Goal: Task Accomplishment & Management: Manage account settings

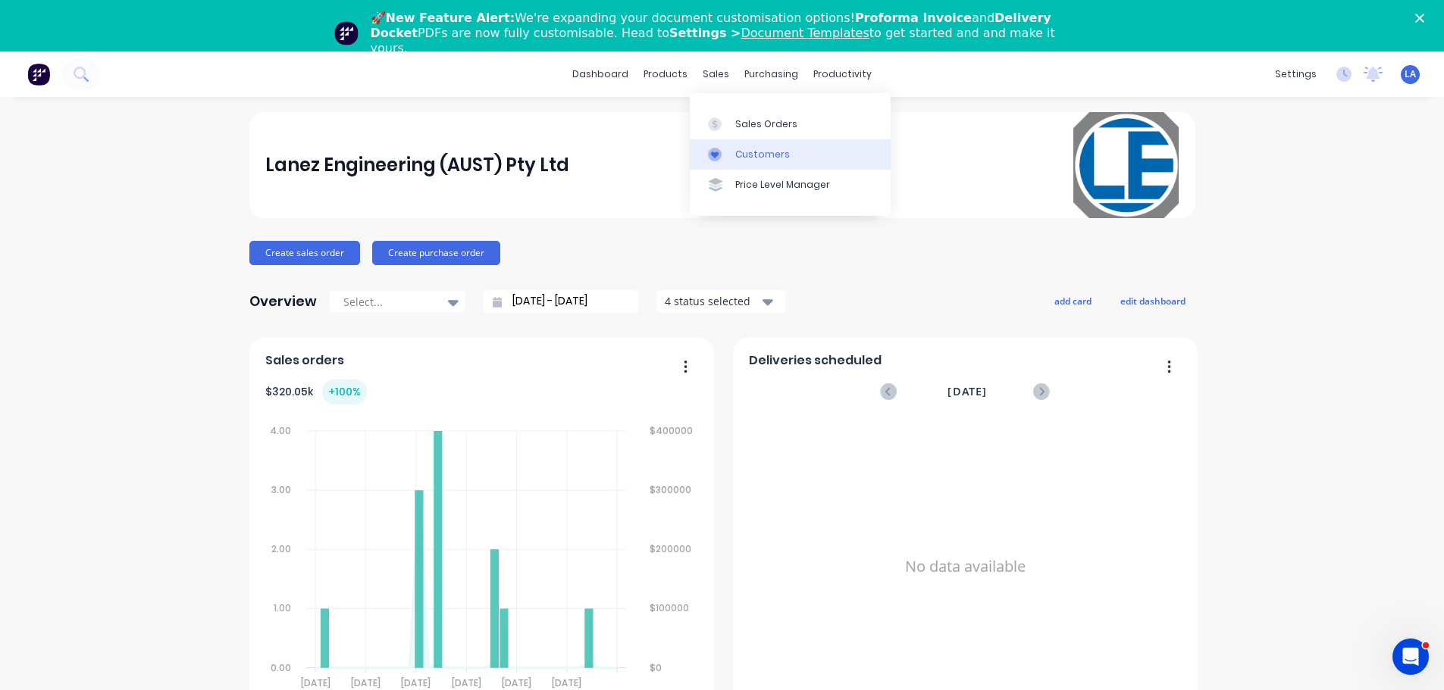
click at [731, 143] on link "Customers" at bounding box center [790, 154] width 201 height 30
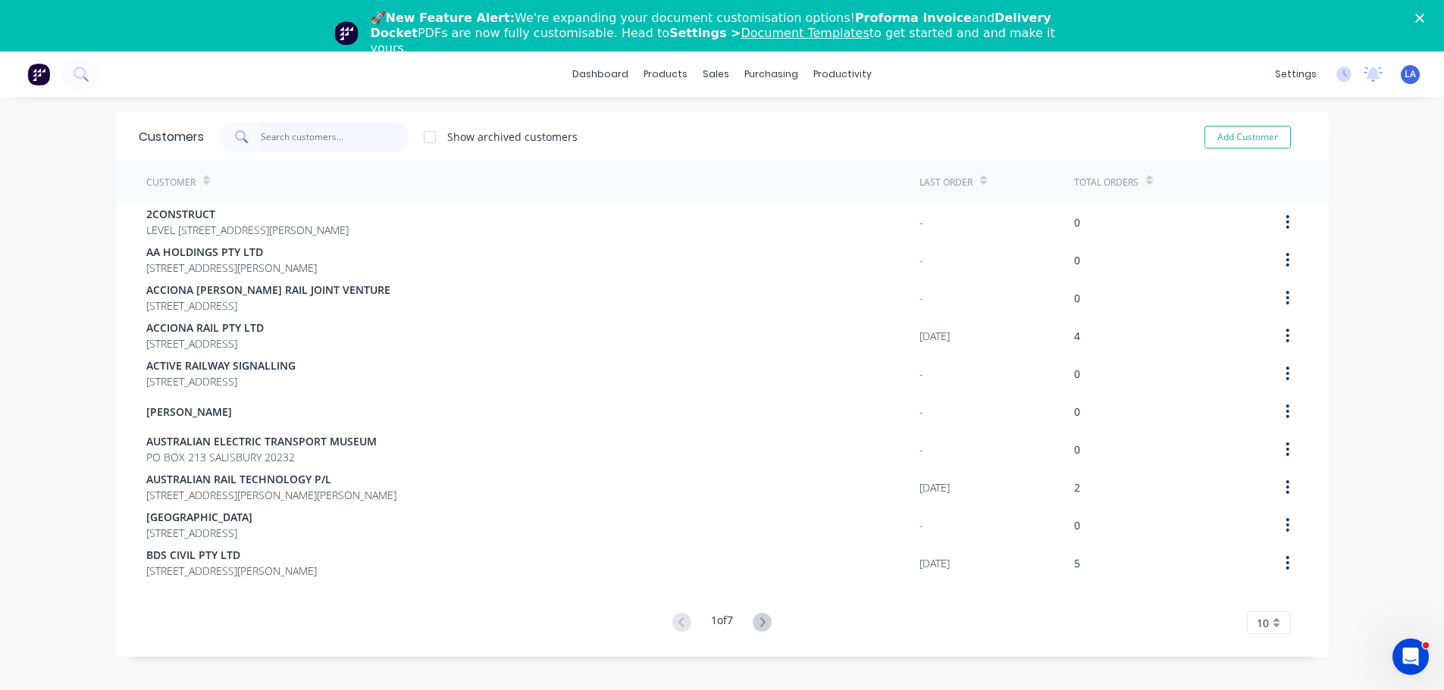
click at [280, 136] on input "text" at bounding box center [335, 137] width 148 height 30
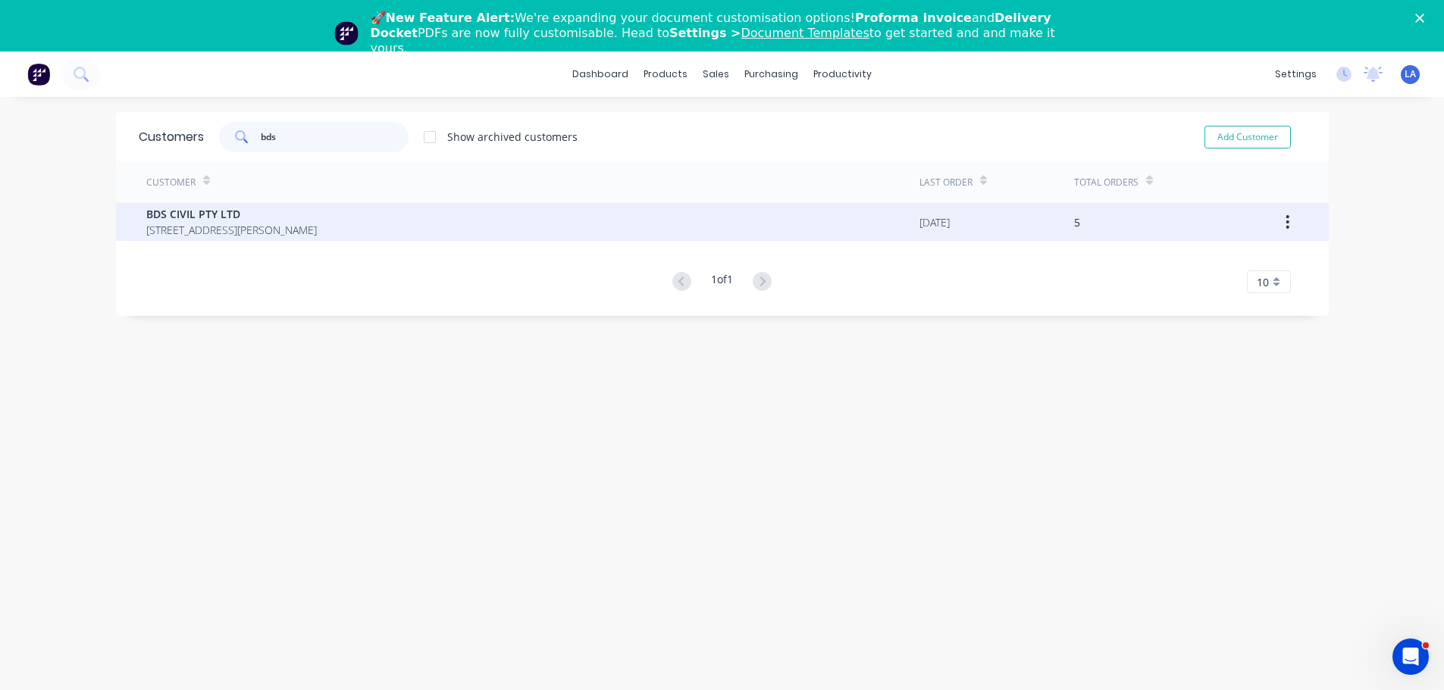
type input "bds"
click at [239, 219] on span "BDS CIVIL PTY LTD" at bounding box center [231, 214] width 171 height 16
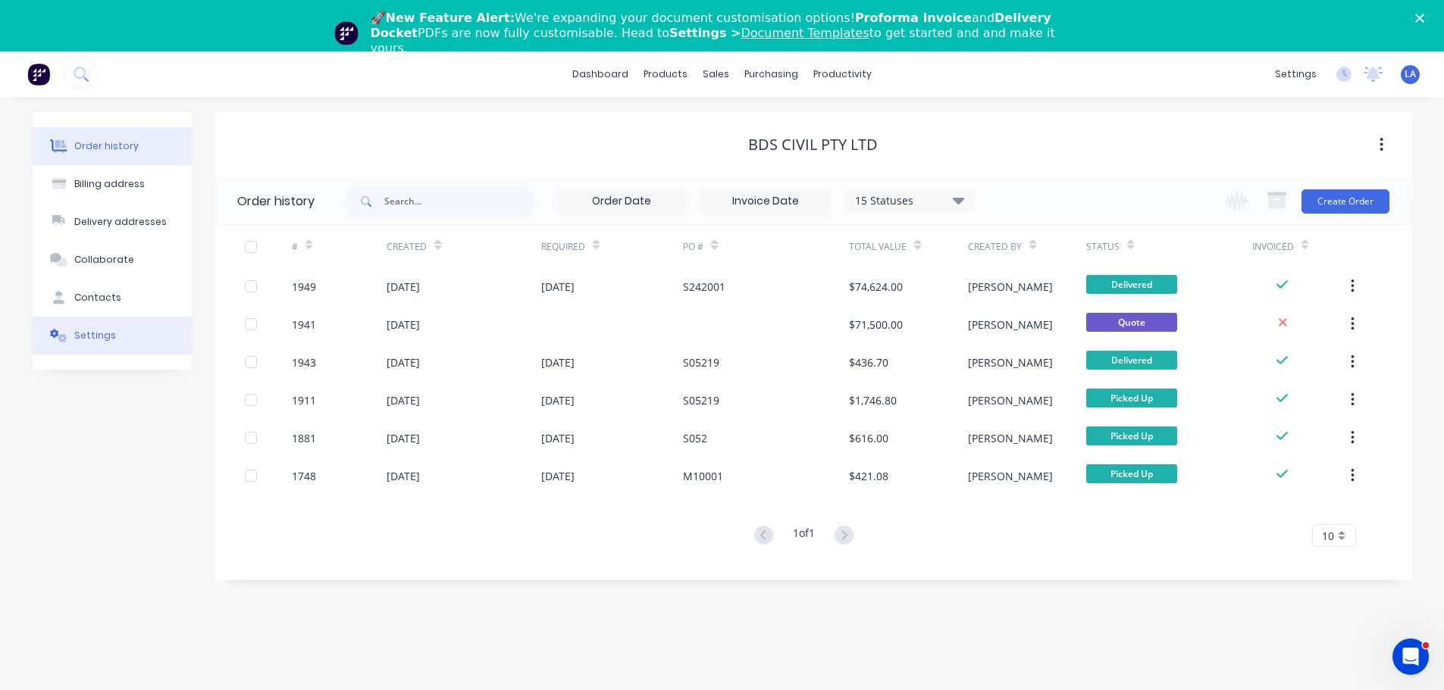
click at [104, 324] on button "Settings" at bounding box center [112, 336] width 159 height 38
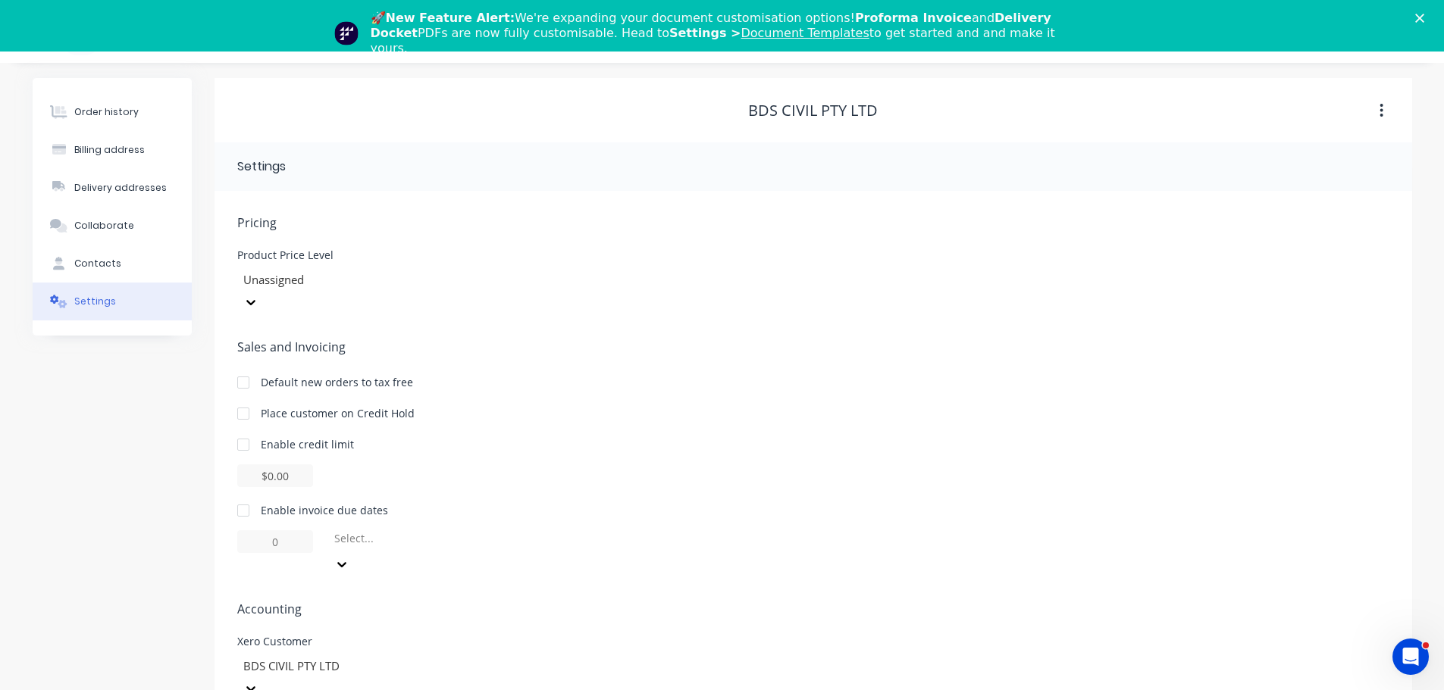
scroll to position [53, 0]
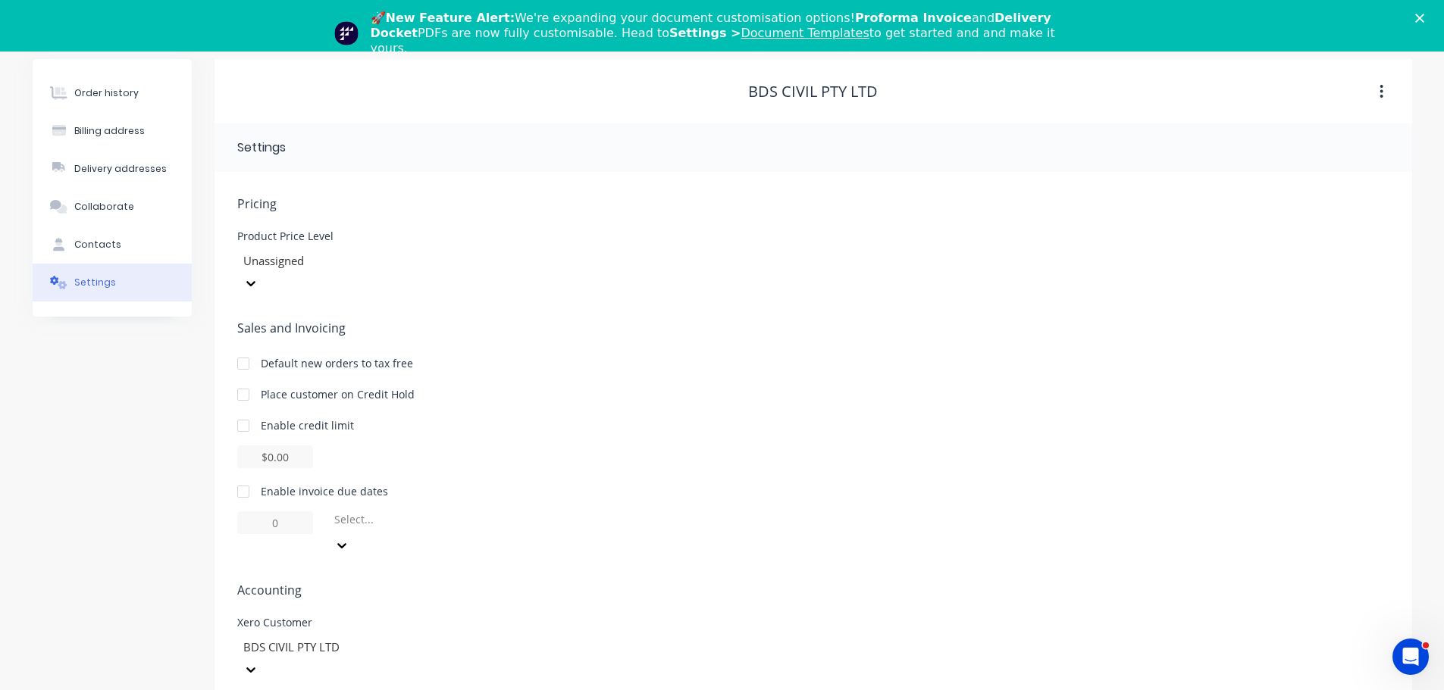
click at [249, 477] on div at bounding box center [243, 492] width 30 height 30
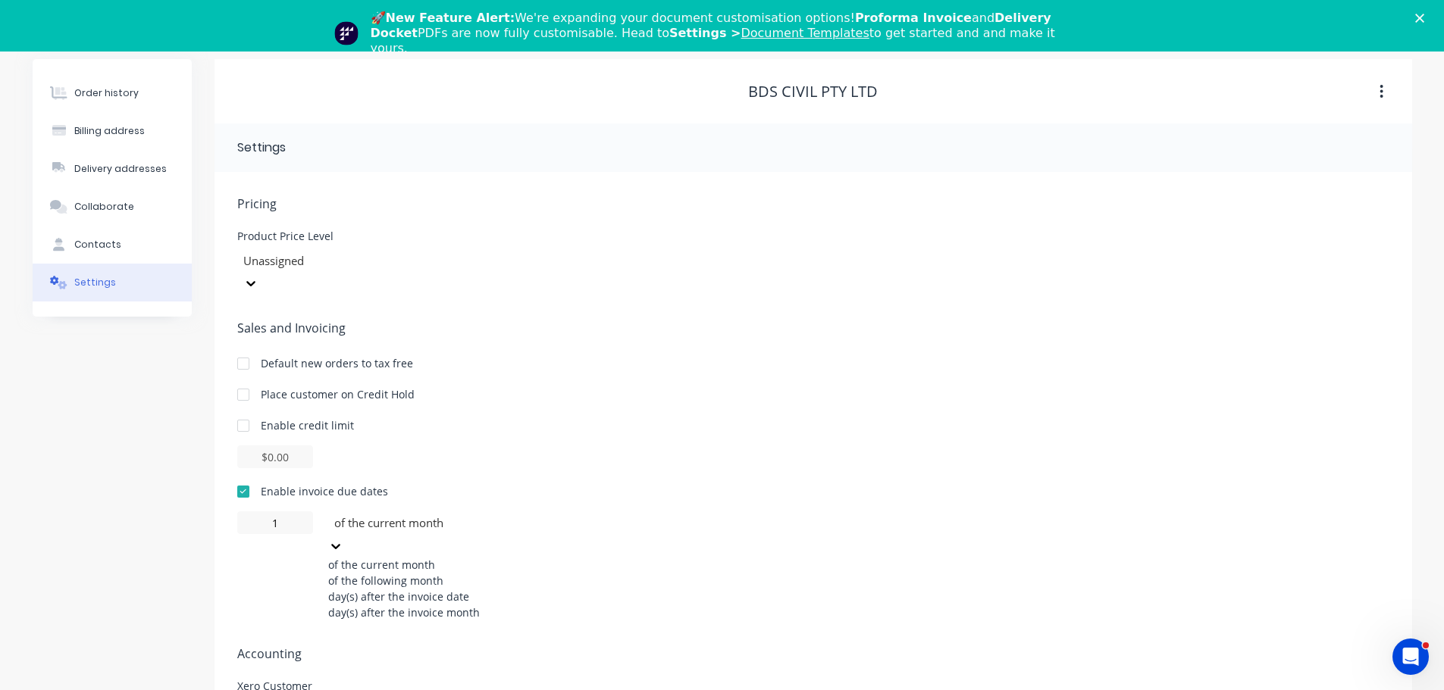
click at [355, 514] on div at bounding box center [442, 523] width 218 height 19
click at [387, 573] on div "of the following month" at bounding box center [441, 581] width 227 height 16
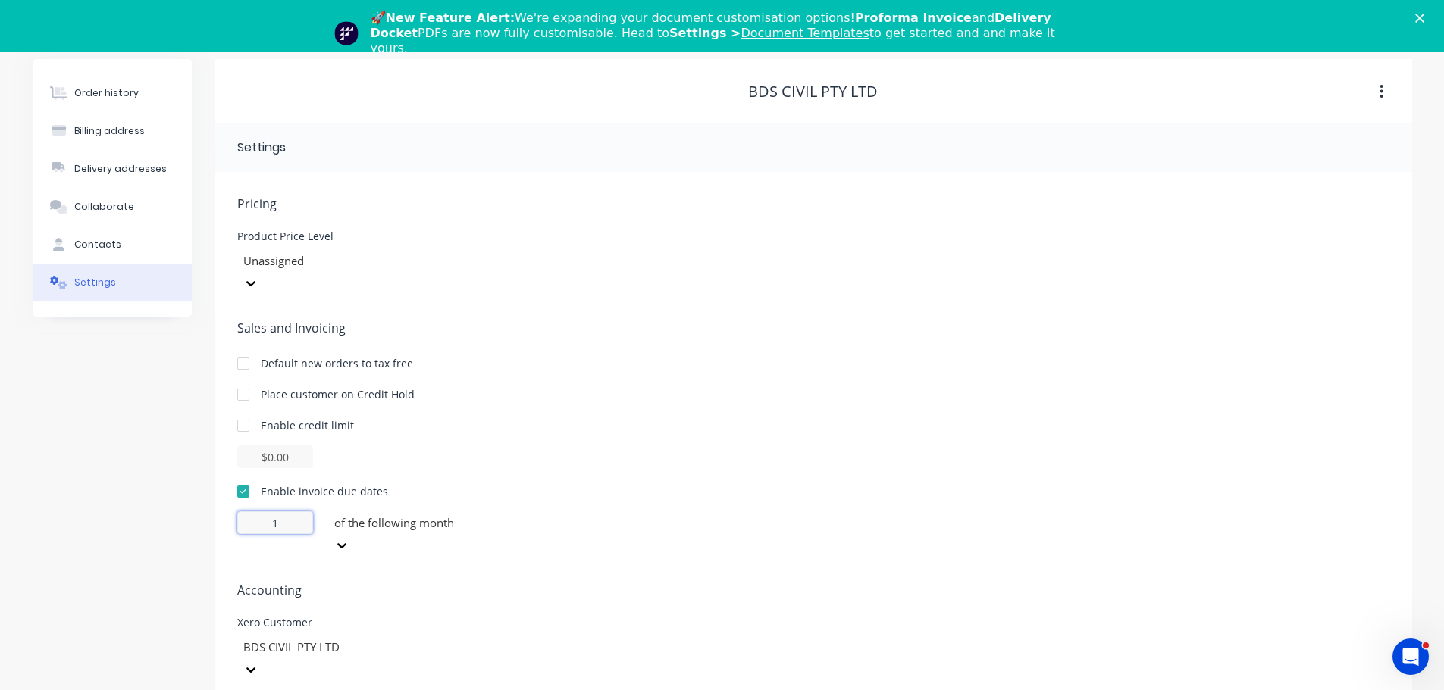
click at [298, 512] on input "1" at bounding box center [275, 523] width 76 height 23
type input "30"
click at [653, 418] on div "Enable credit limit" at bounding box center [813, 426] width 1152 height 16
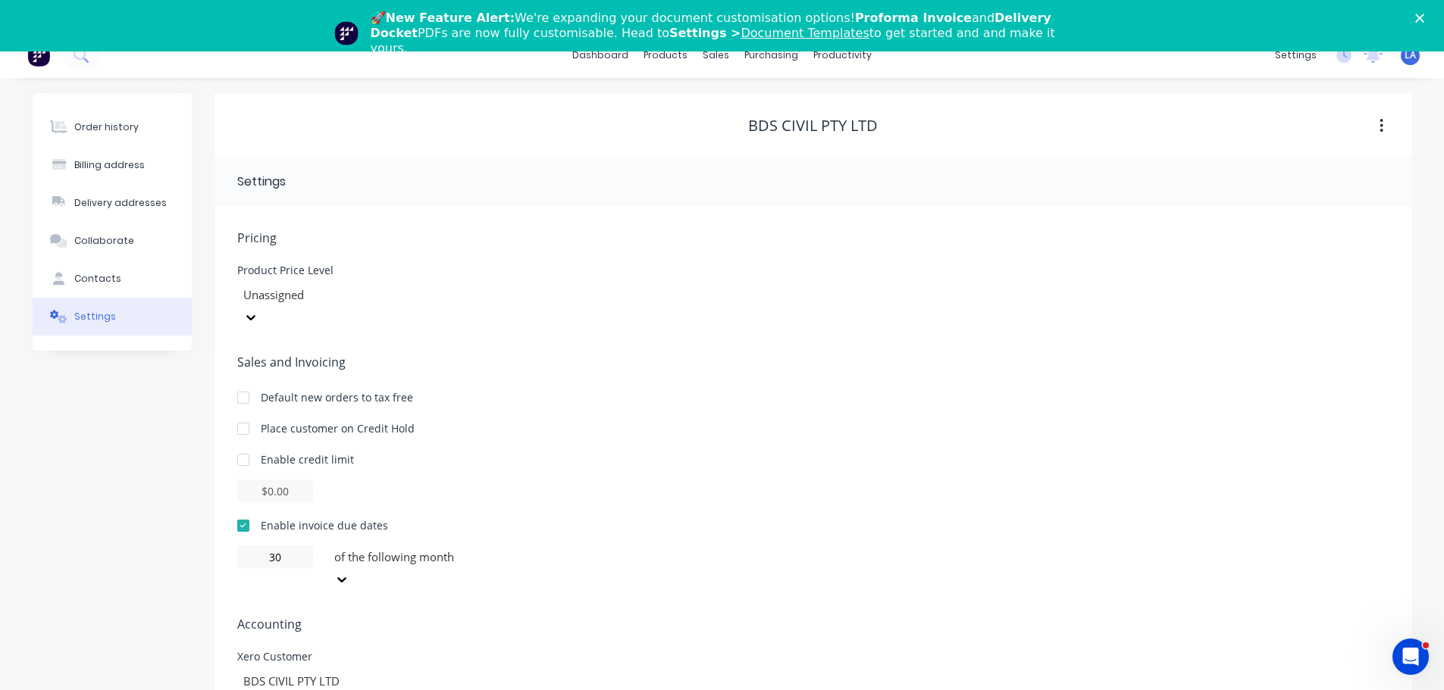
scroll to position [0, 0]
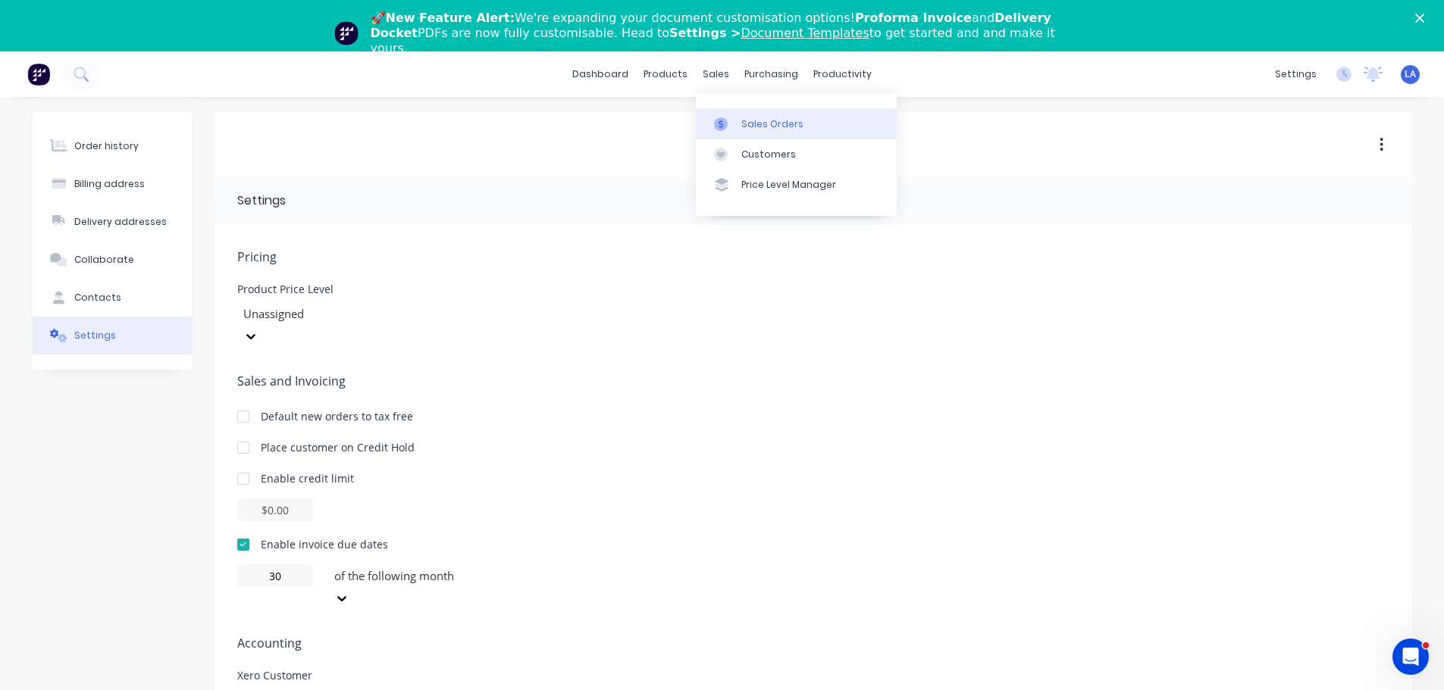
click at [744, 133] on link "Sales Orders" at bounding box center [796, 123] width 201 height 30
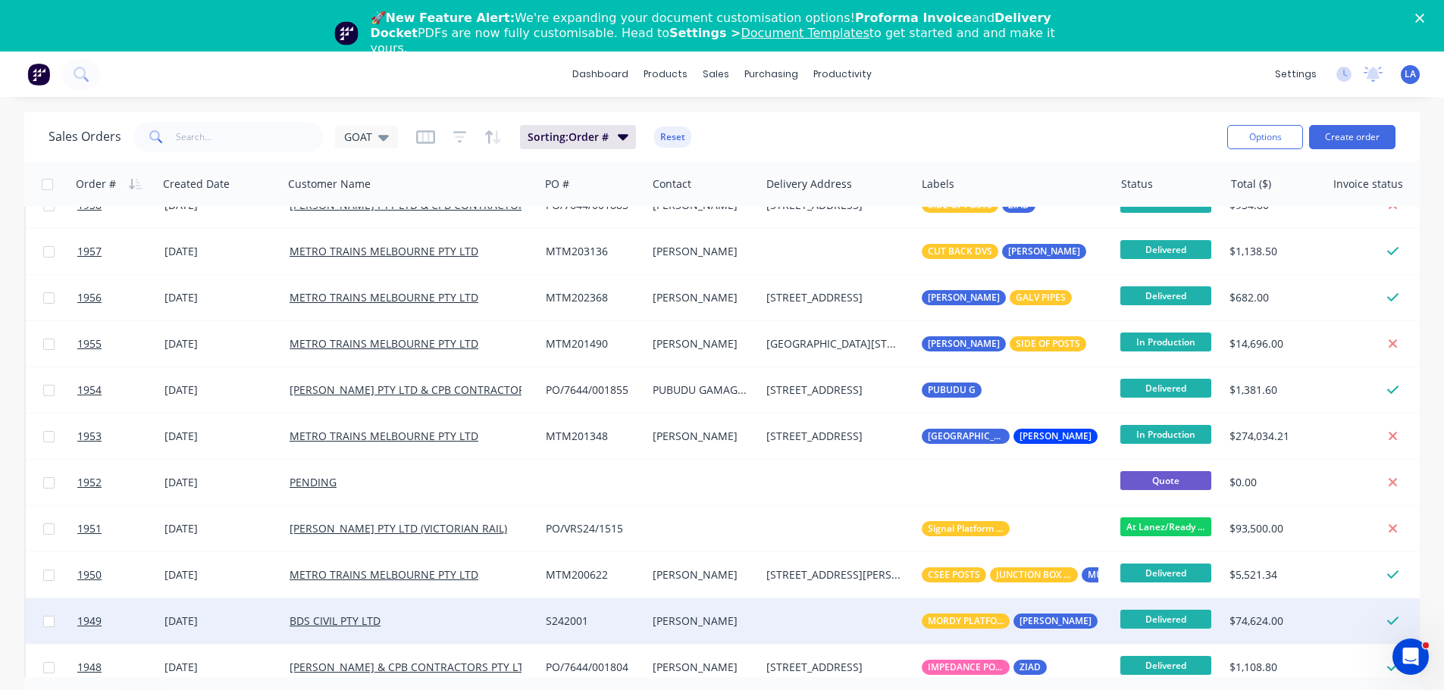
scroll to position [379, 0]
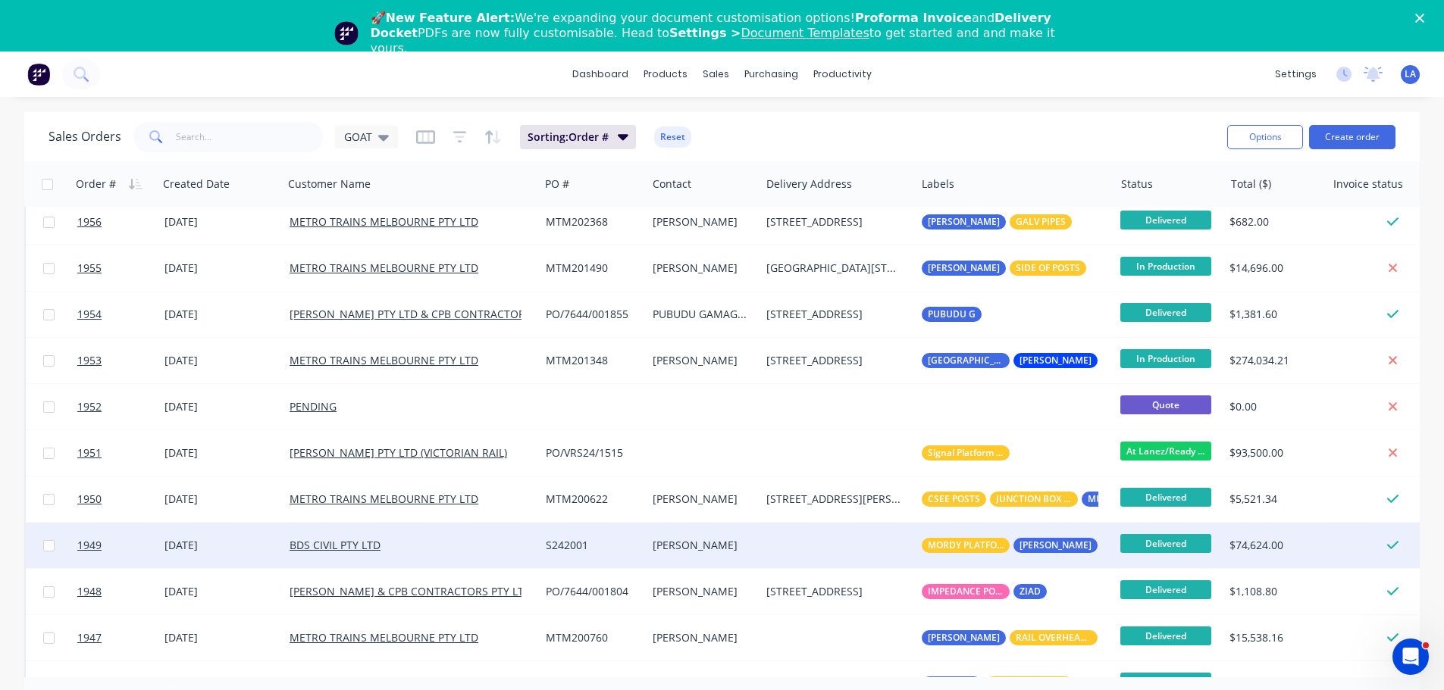
click at [756, 548] on div "[PERSON_NAME]" at bounding box center [702, 545] width 113 height 45
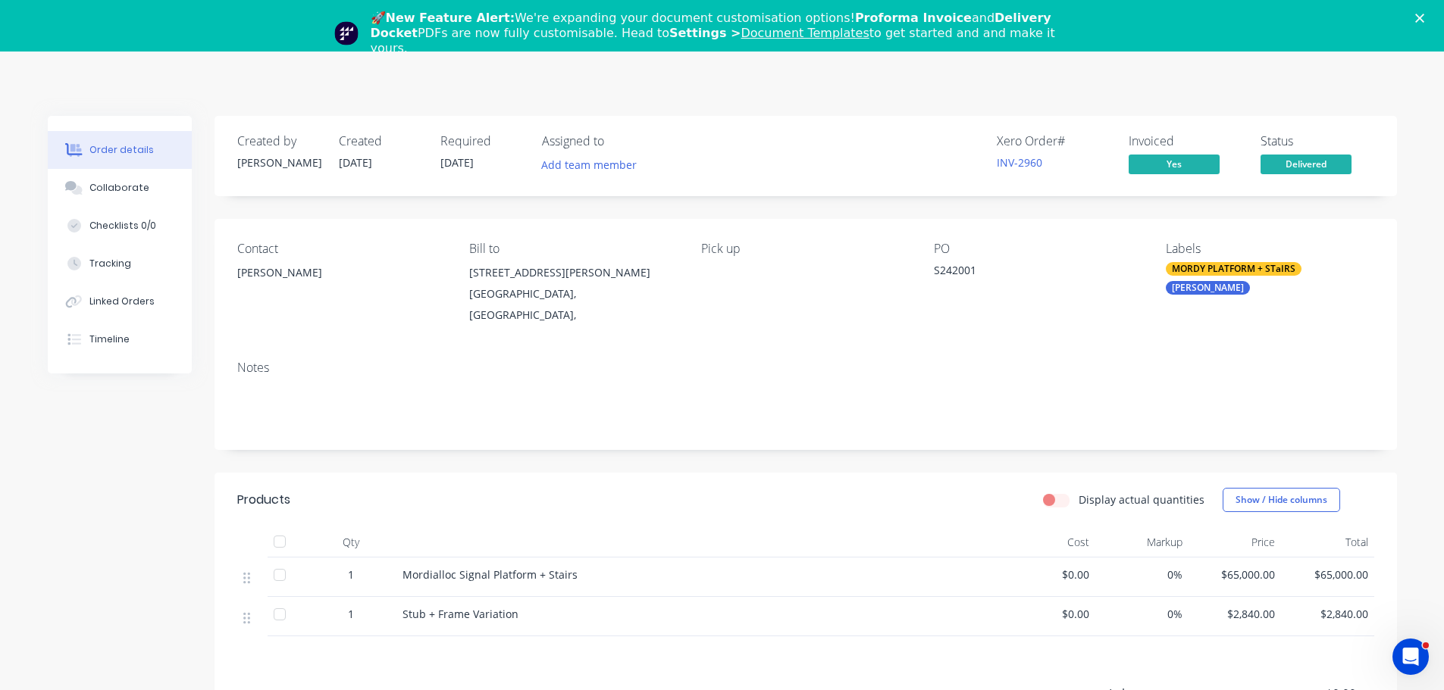
click at [1228, 102] on div "Order details Collaborate Checklists 0/0 Tracking Linked Orders Timeline Order …" at bounding box center [722, 479] width 1444 height 855
click at [1430, 23] on div "🚀 New Feature Alert: We're expanding your document customisation options! Profo…" at bounding box center [722, 33] width 1444 height 55
click at [1424, 15] on icon "Close" at bounding box center [1419, 18] width 9 height 9
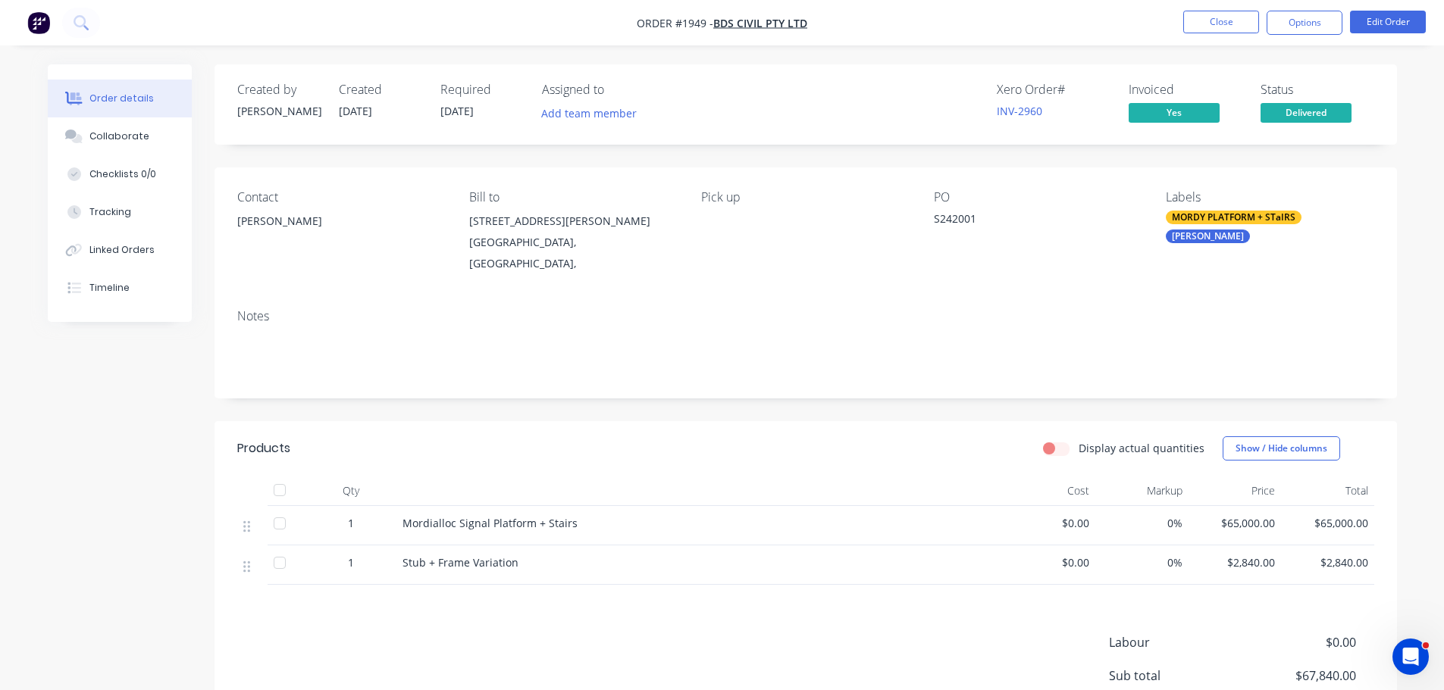
click at [1308, 44] on nav "Order #1949 - BDS CIVIL PTY LTD Close Options Edit Order" at bounding box center [722, 22] width 1444 height 45
click at [1308, 23] on button "Options" at bounding box center [1304, 23] width 76 height 24
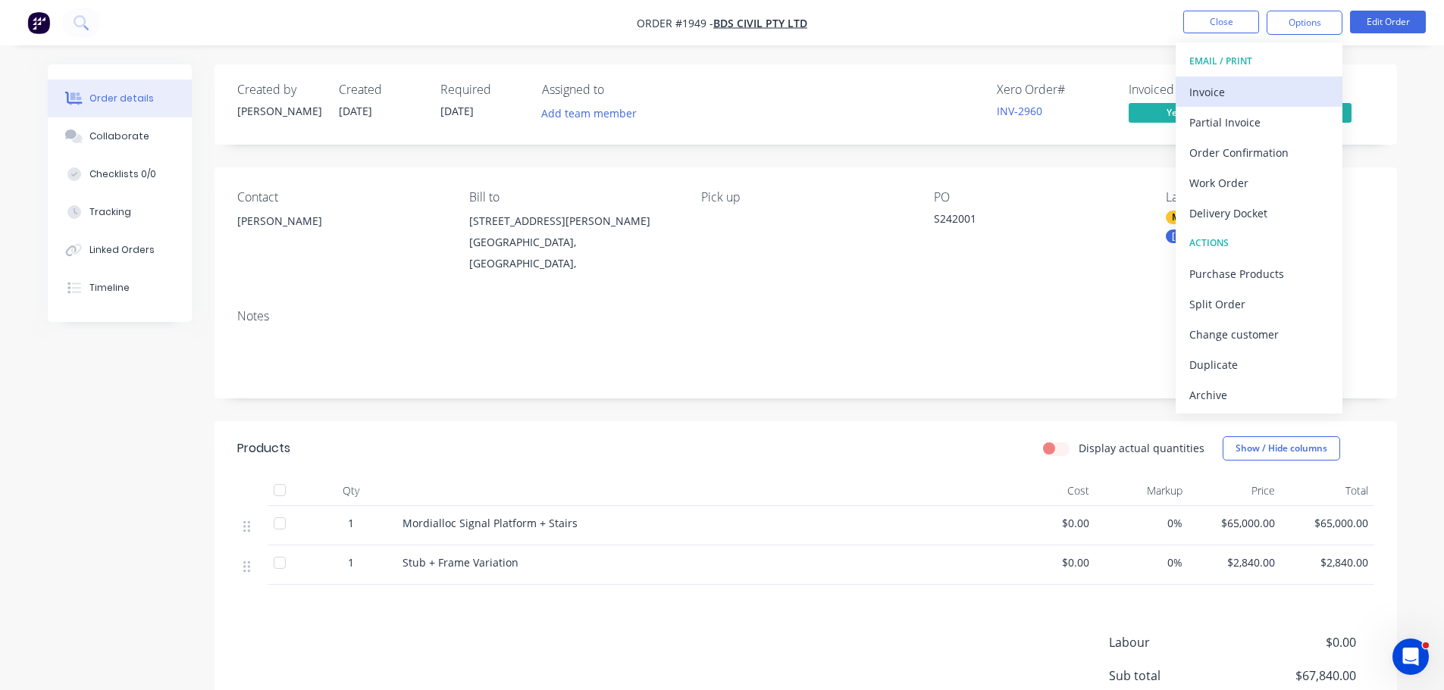
click at [1275, 93] on div "Invoice" at bounding box center [1258, 92] width 139 height 22
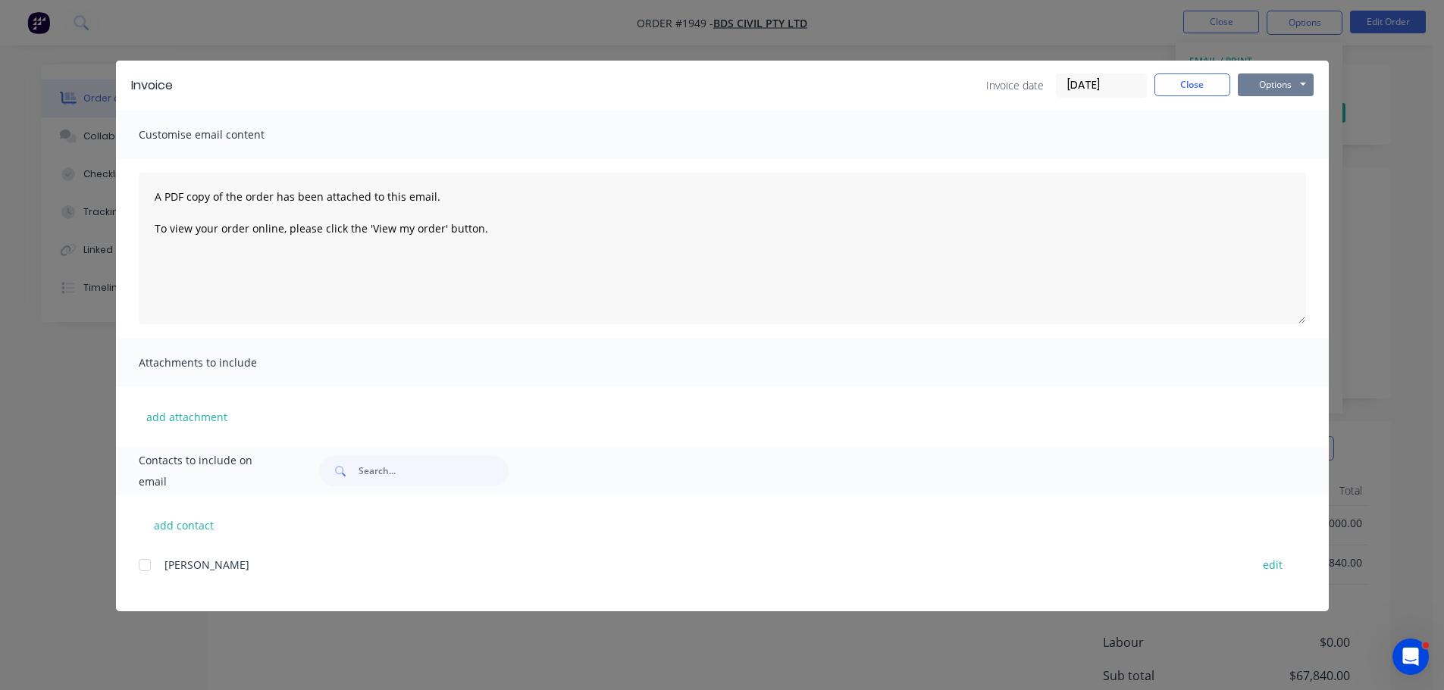
click at [1275, 82] on button "Options" at bounding box center [1275, 85] width 76 height 23
click at [1271, 136] on button "Print" at bounding box center [1285, 136] width 97 height 25
drag, startPoint x: 1196, startPoint y: 92, endPoint x: 1217, endPoint y: 66, distance: 33.4
click at [1196, 92] on button "Close" at bounding box center [1192, 85] width 76 height 23
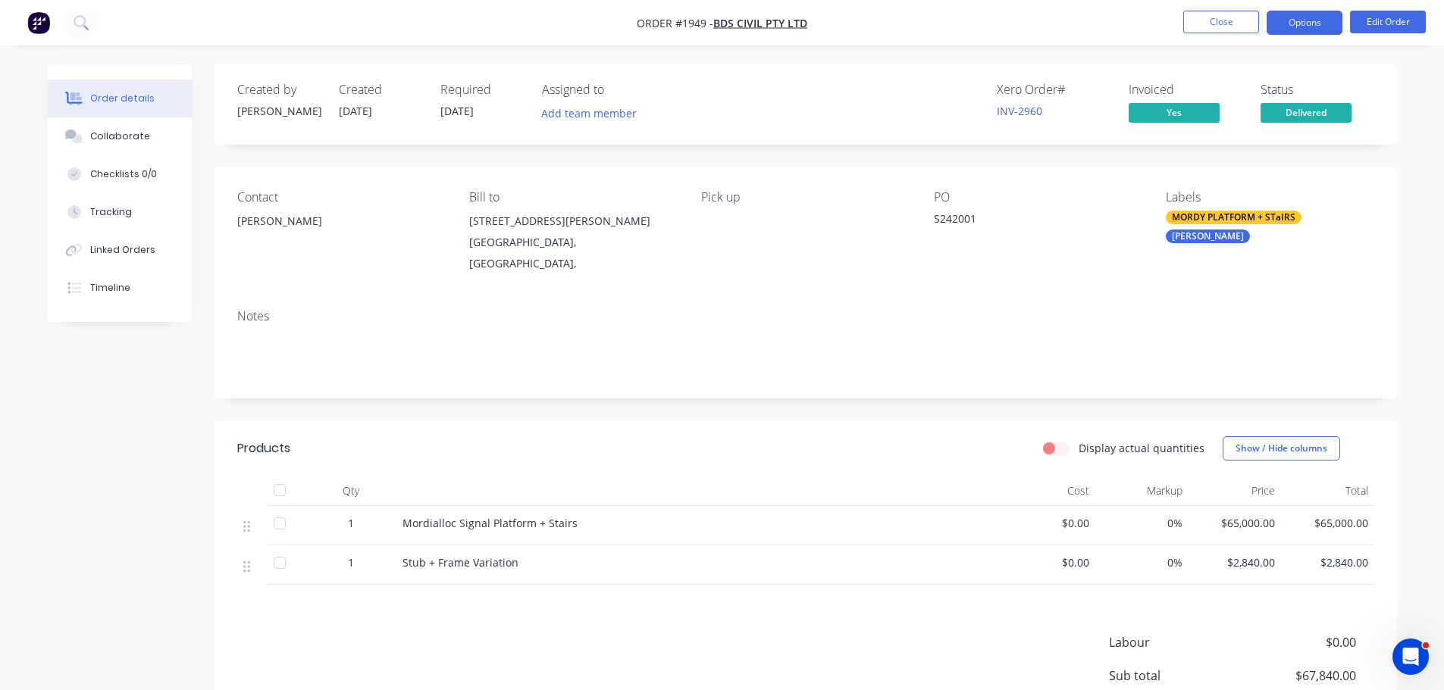
click at [1288, 23] on button "Options" at bounding box center [1304, 23] width 76 height 24
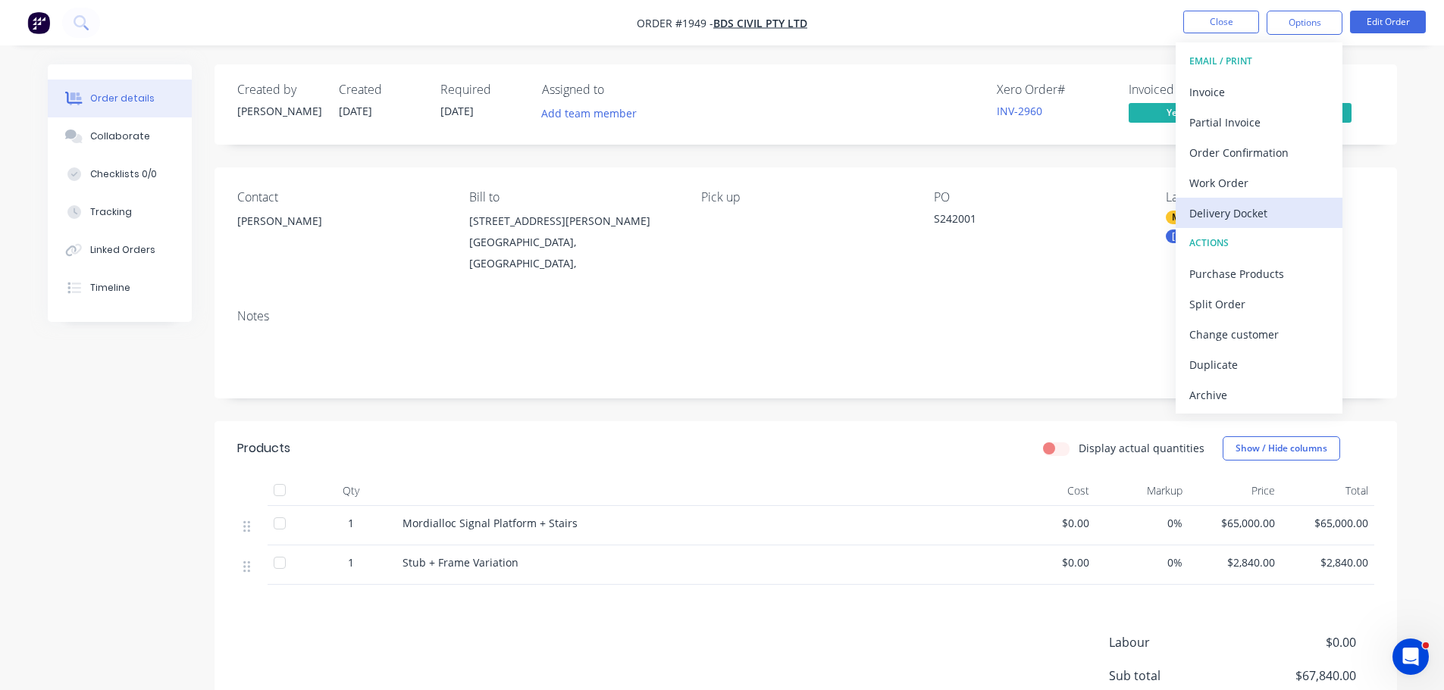
click at [1234, 206] on div "Delivery Docket" at bounding box center [1258, 213] width 139 height 22
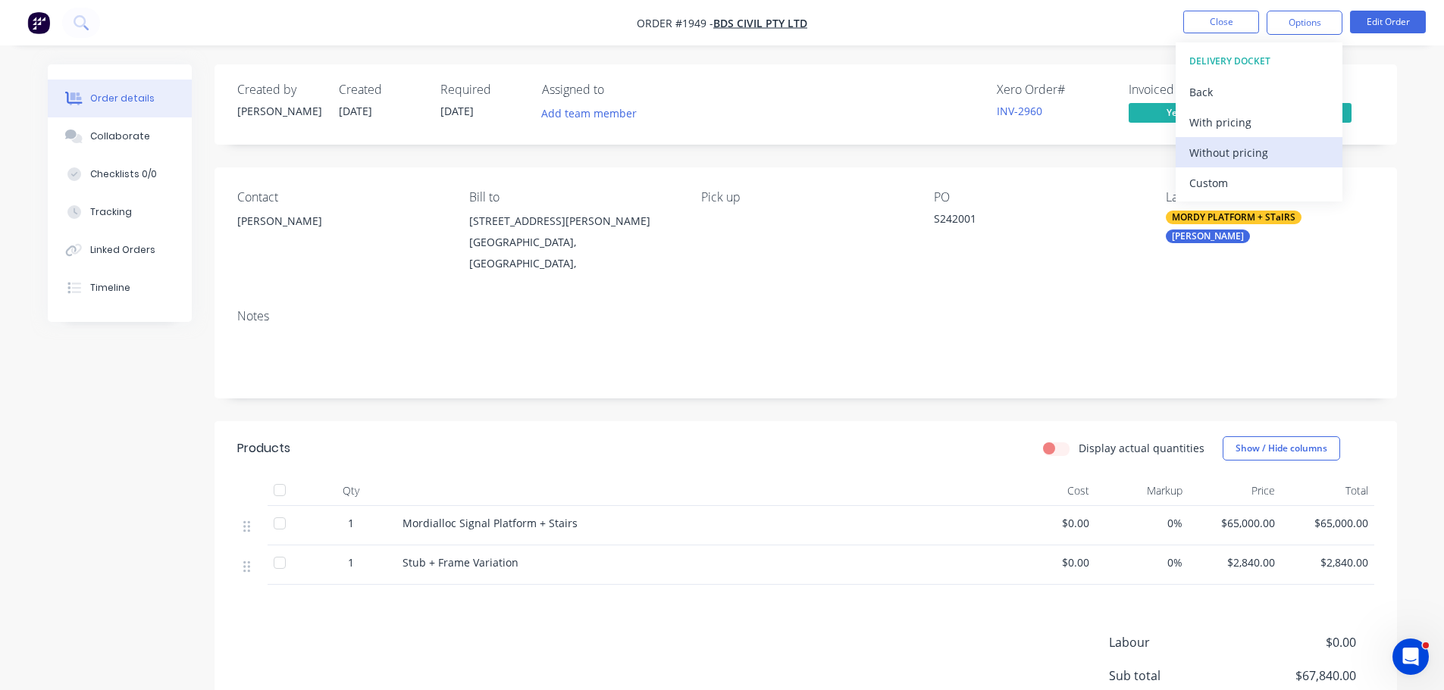
click at [1242, 149] on div "Without pricing" at bounding box center [1258, 153] width 139 height 22
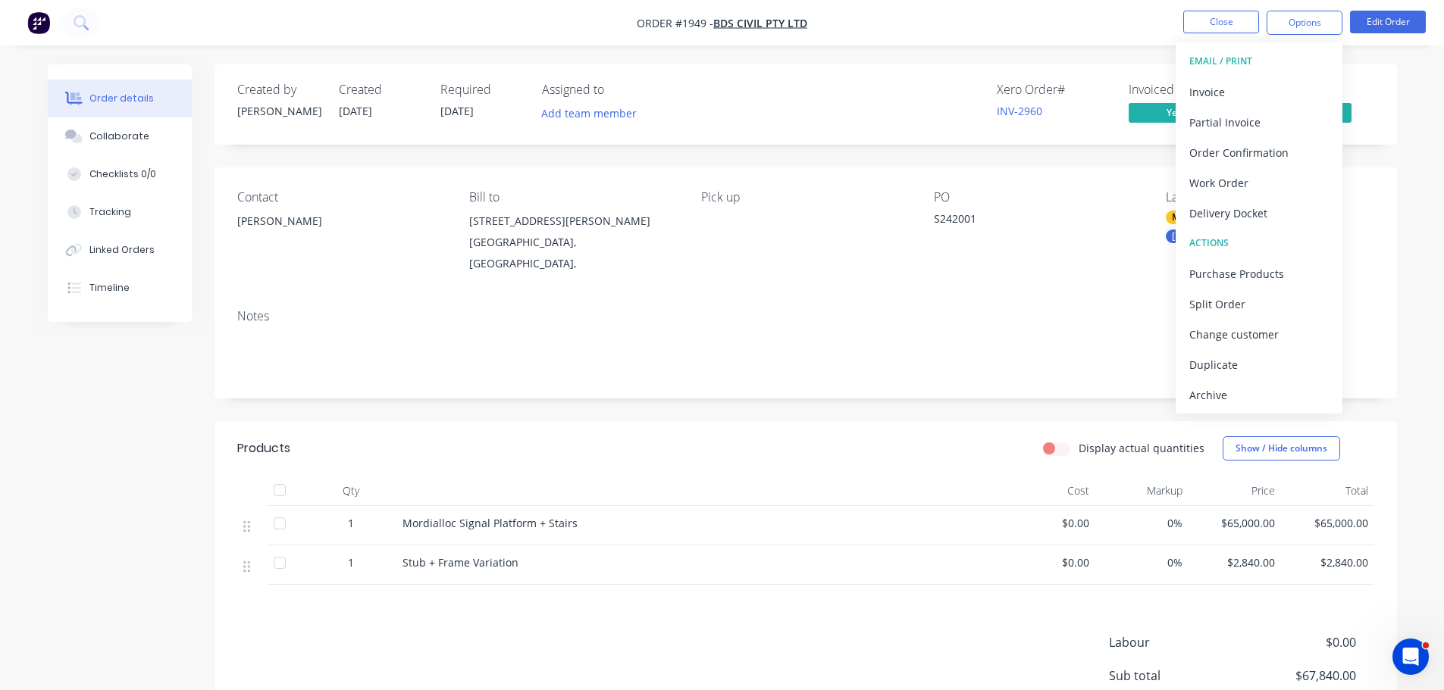
click at [668, 93] on div "Assigned to" at bounding box center [618, 90] width 152 height 14
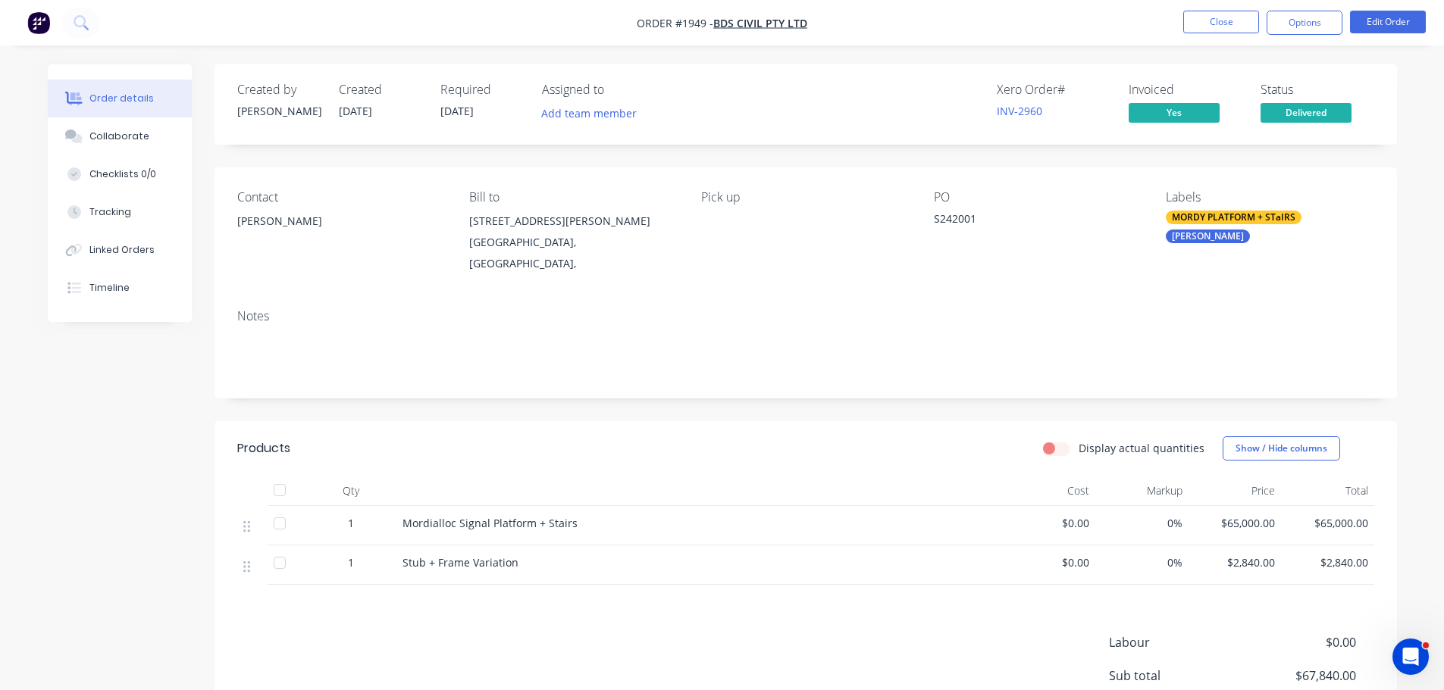
click at [1279, 115] on span "Delivered" at bounding box center [1305, 112] width 91 height 19
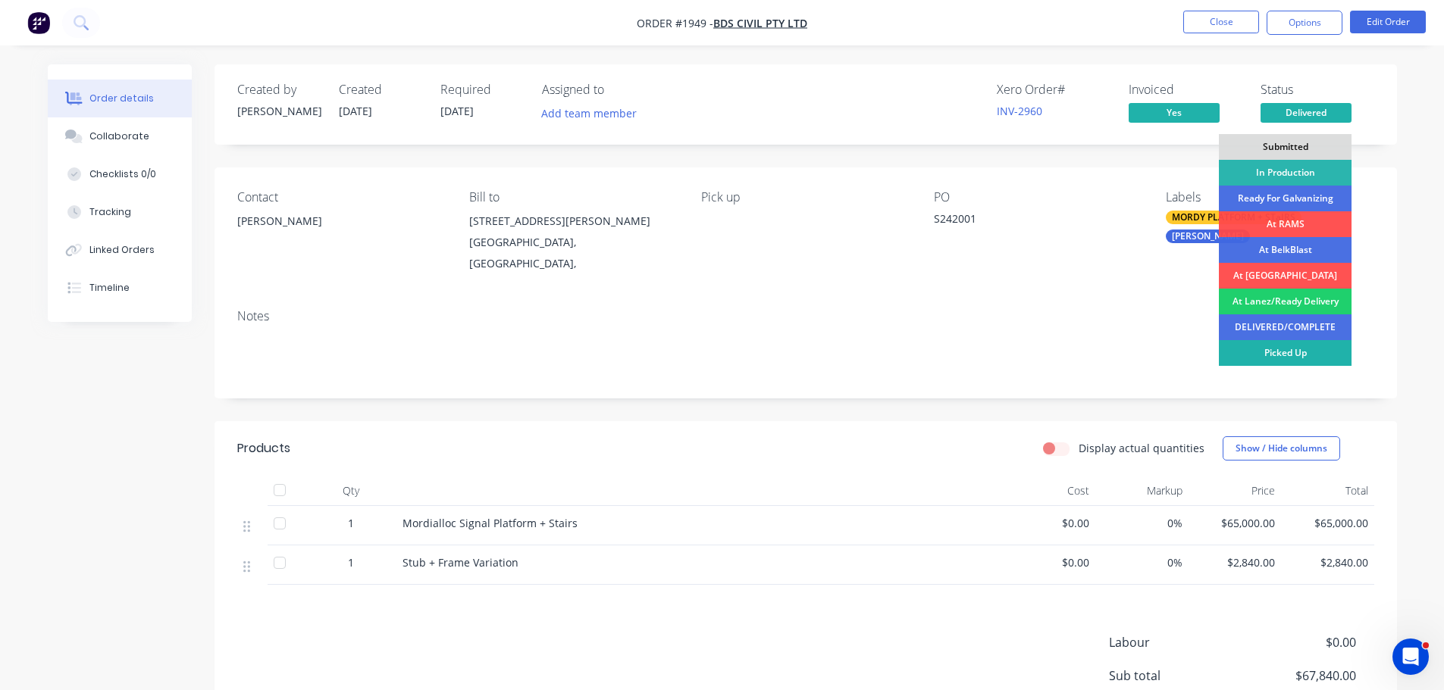
click at [1283, 349] on div "Picked Up" at bounding box center [1285, 353] width 133 height 26
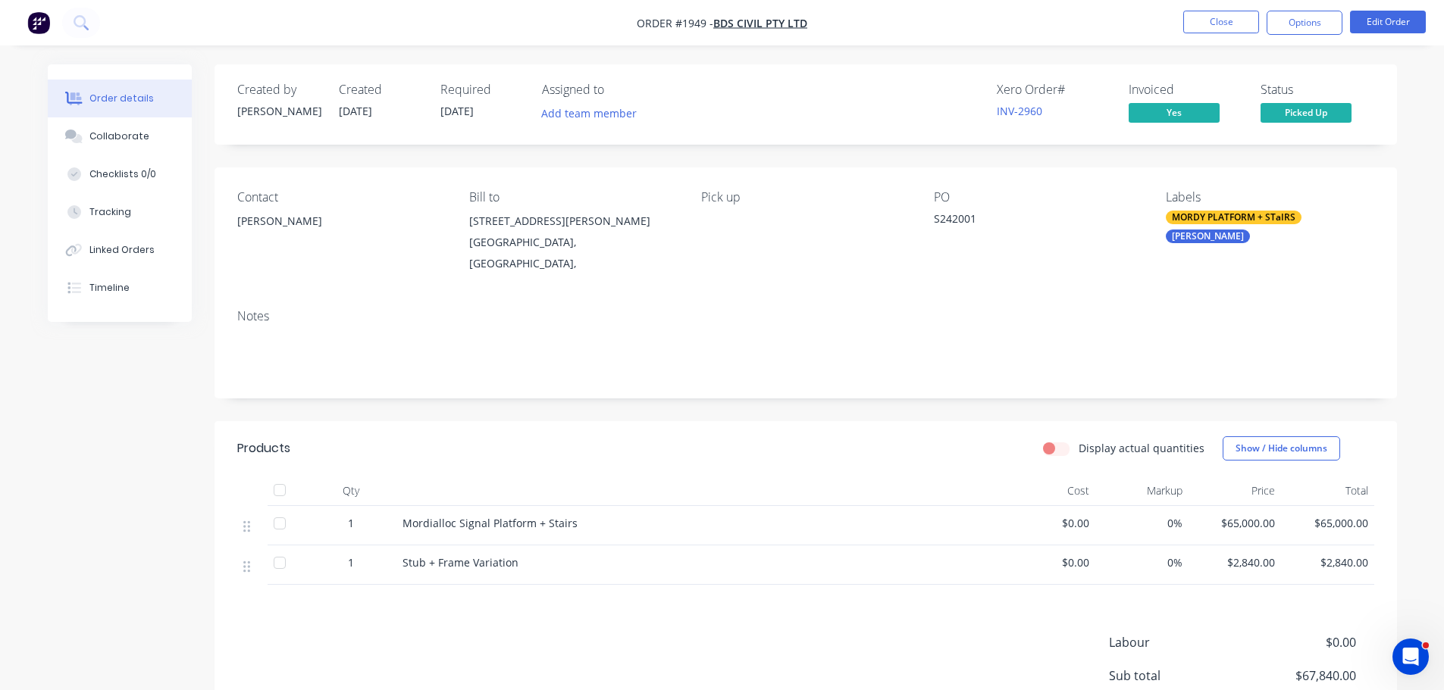
click at [1385, 94] on div "Created by [PERSON_NAME] Created [DATE] Required [DATE] Assigned to Add team me…" at bounding box center [805, 104] width 1182 height 80
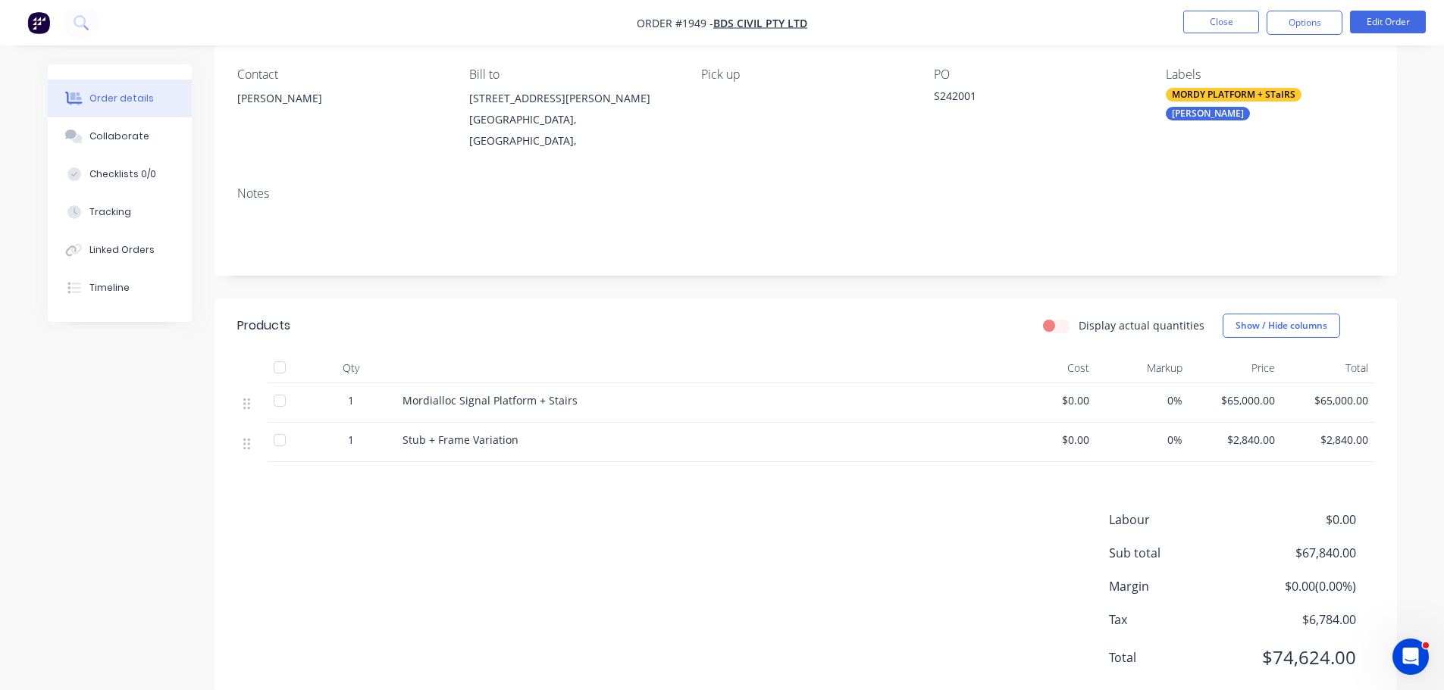
scroll to position [149, 0]
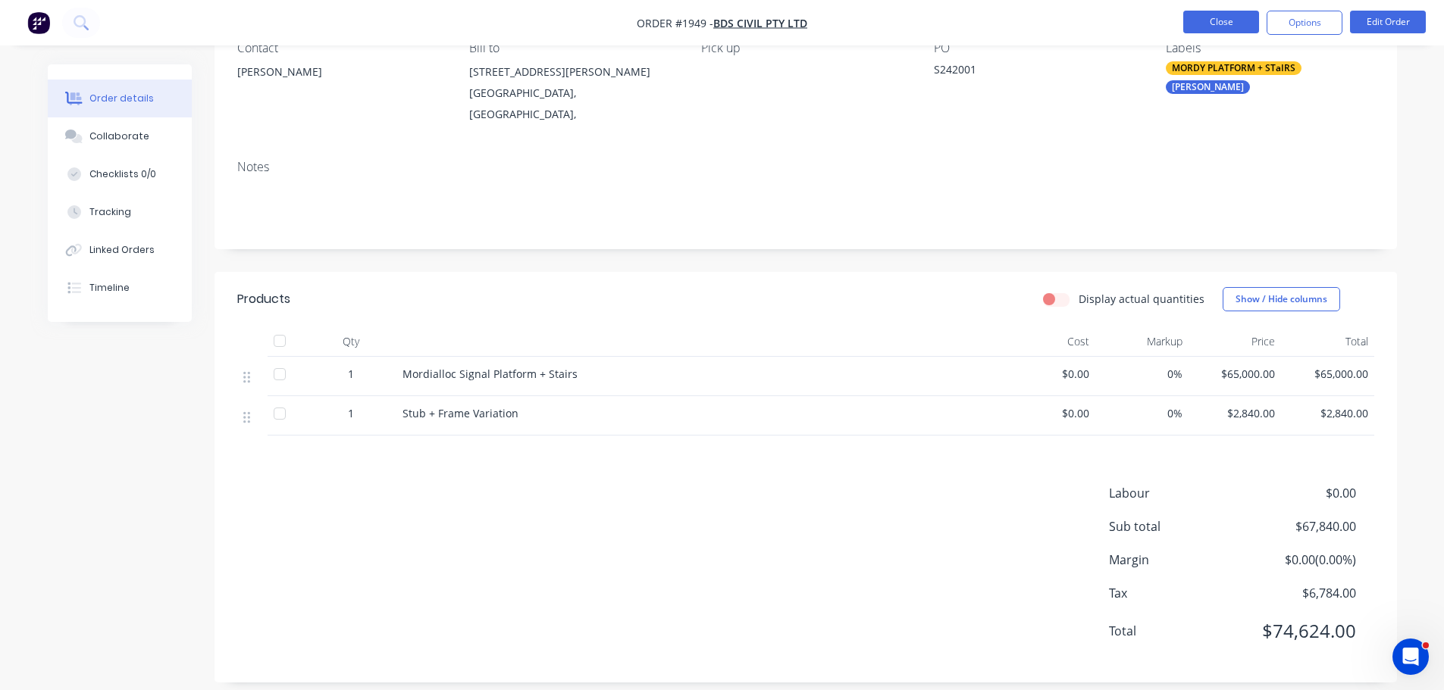
click at [1223, 24] on button "Close" at bounding box center [1221, 22] width 76 height 23
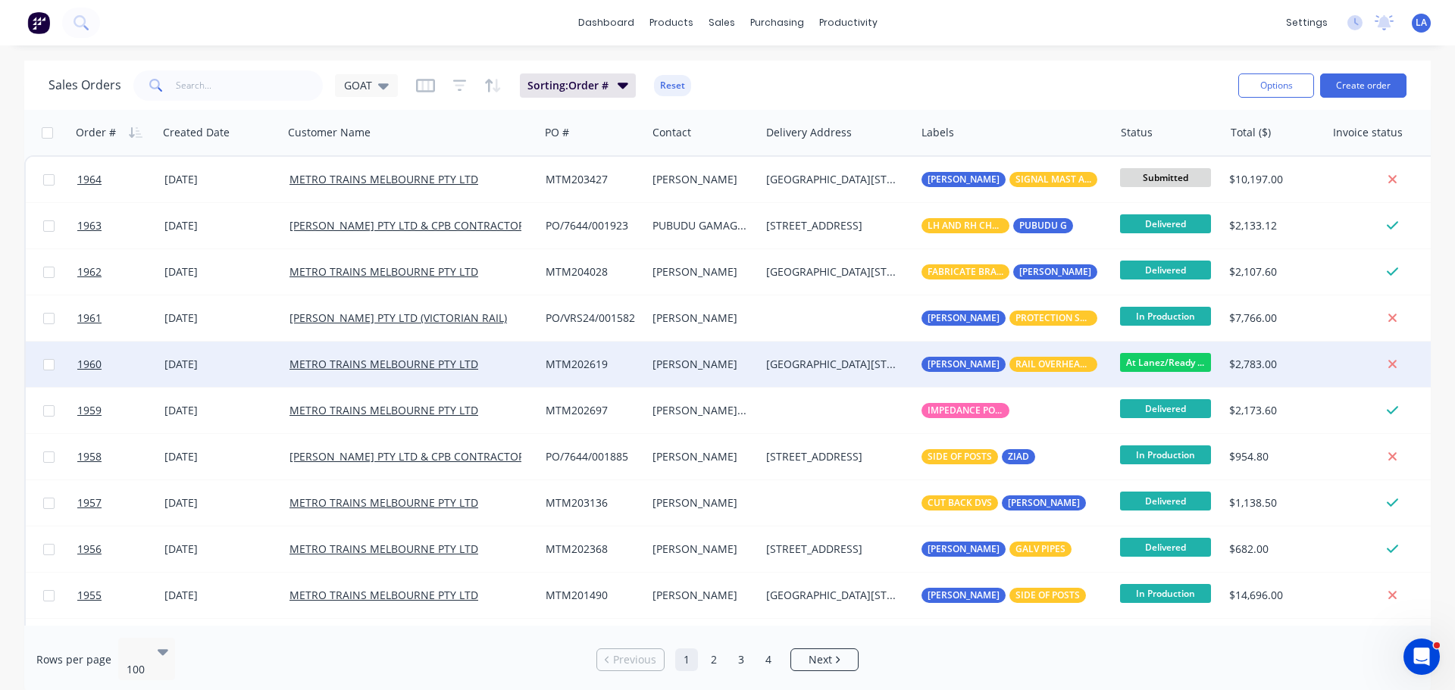
click at [649, 373] on div "[PERSON_NAME]" at bounding box center [702, 364] width 113 height 45
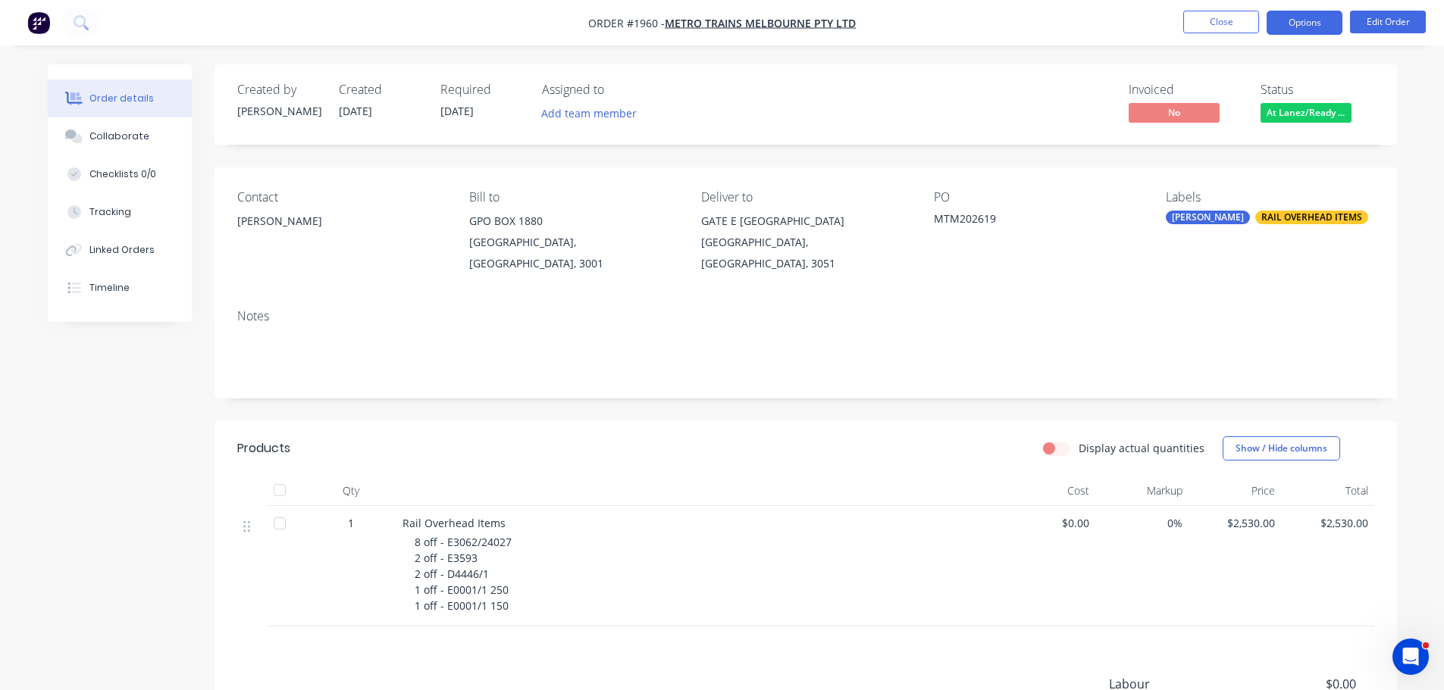
click at [1297, 28] on button "Options" at bounding box center [1304, 23] width 76 height 24
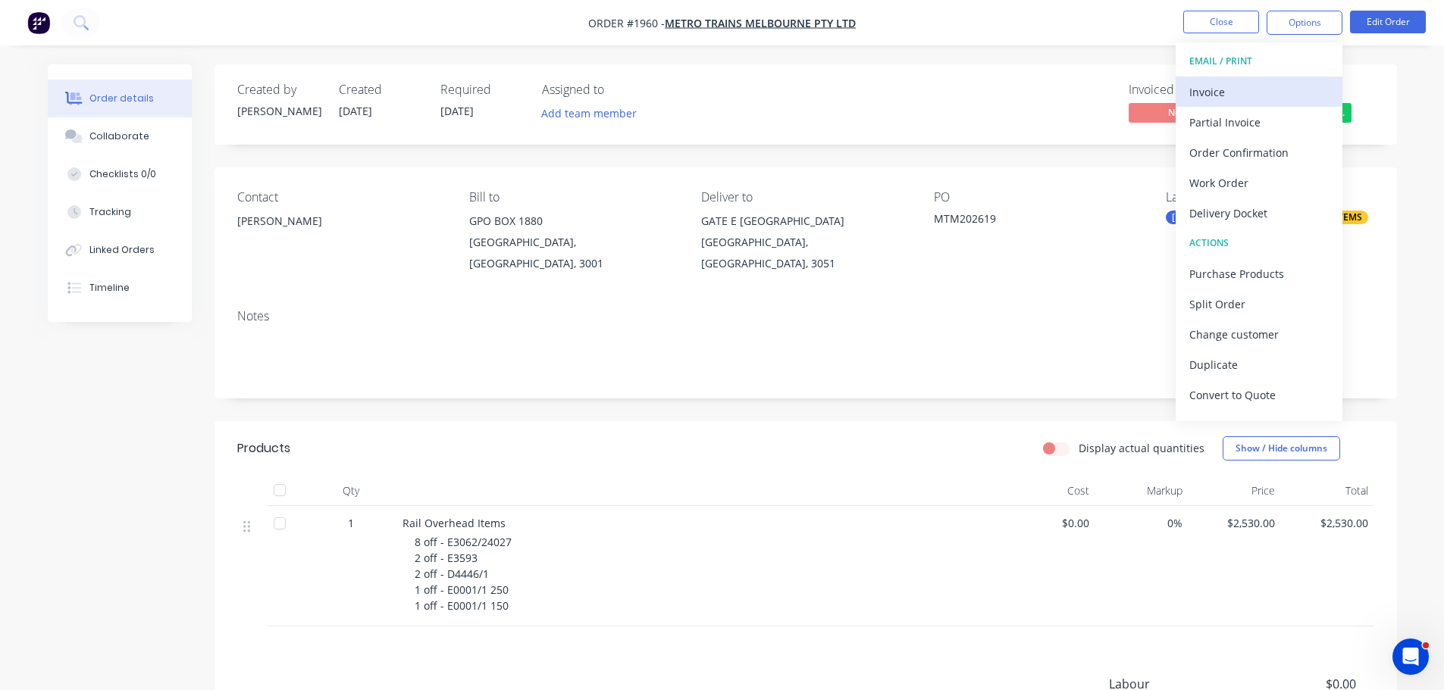
click at [1278, 86] on div "Invoice" at bounding box center [1258, 92] width 139 height 22
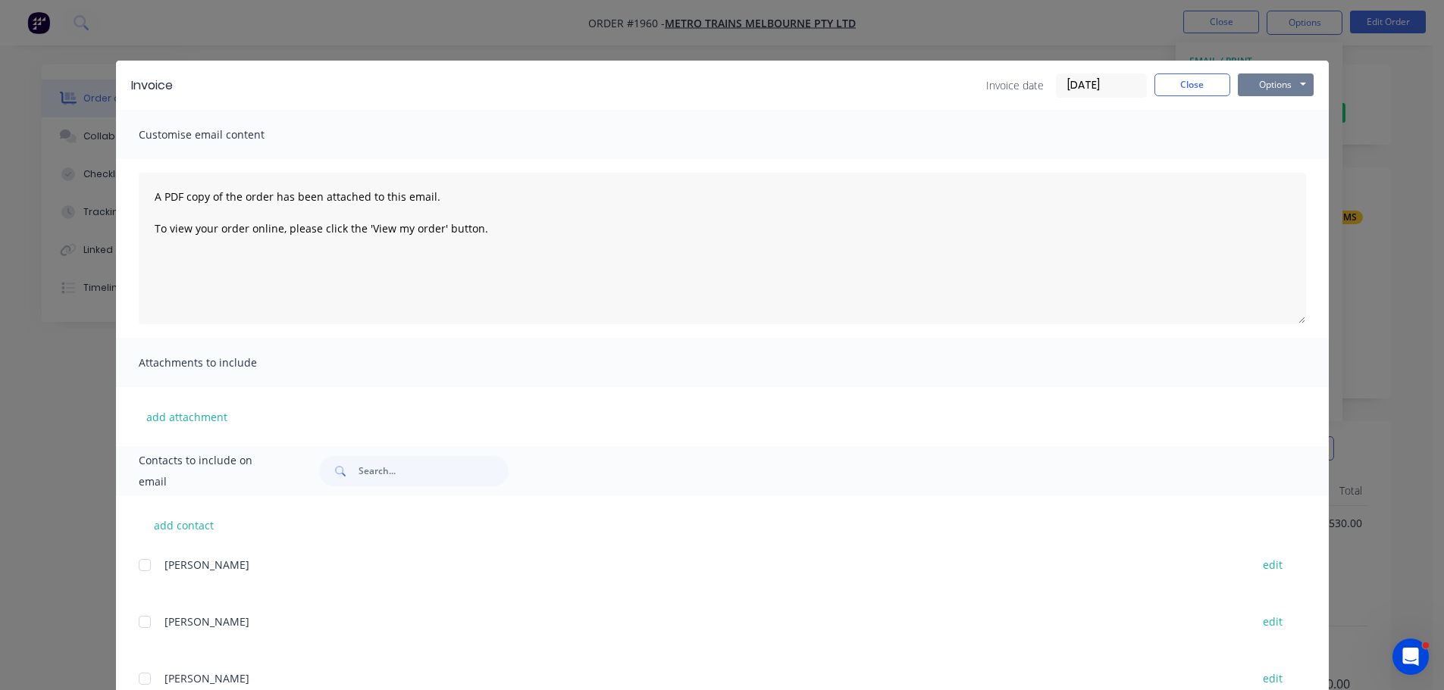
click at [1277, 86] on button "Options" at bounding box center [1275, 85] width 76 height 23
click at [1264, 136] on button "Print" at bounding box center [1285, 136] width 97 height 25
click at [1205, 80] on button "Close" at bounding box center [1192, 85] width 76 height 23
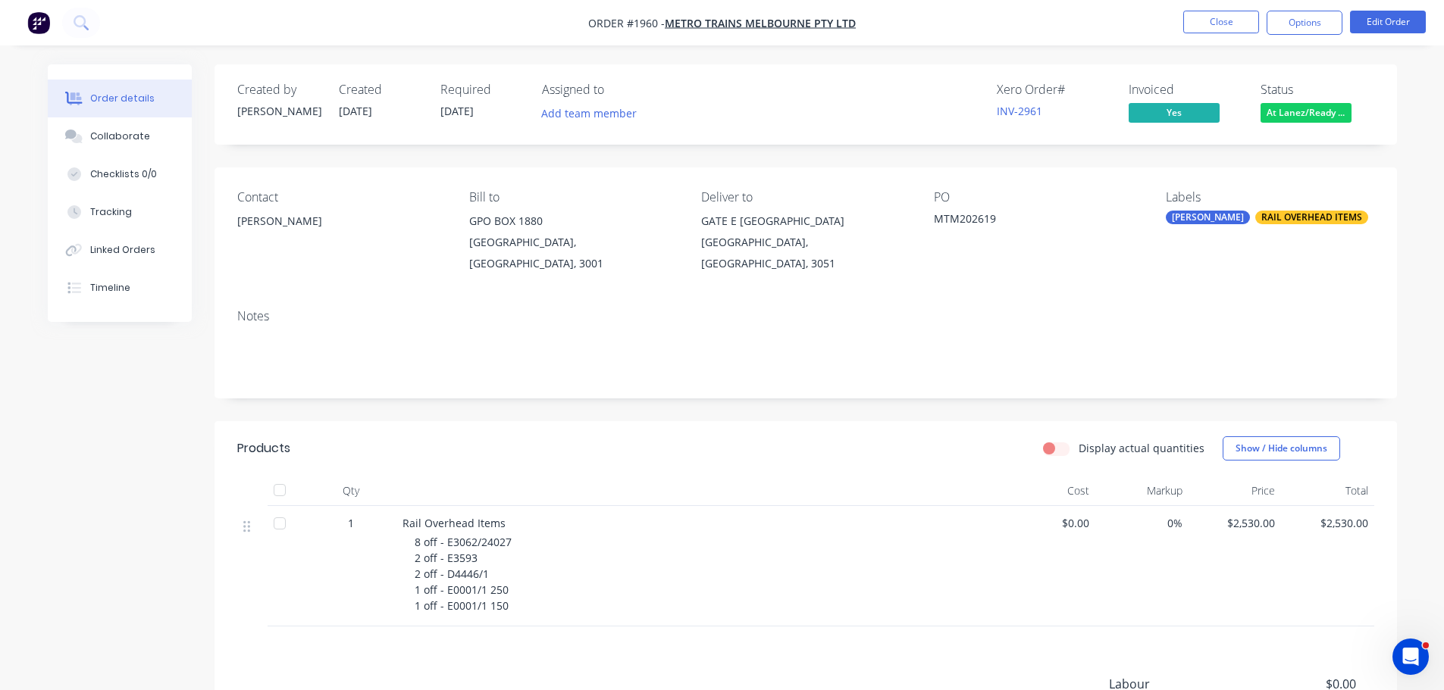
click at [1300, 109] on span "At Lanez/Ready ..." at bounding box center [1305, 112] width 91 height 19
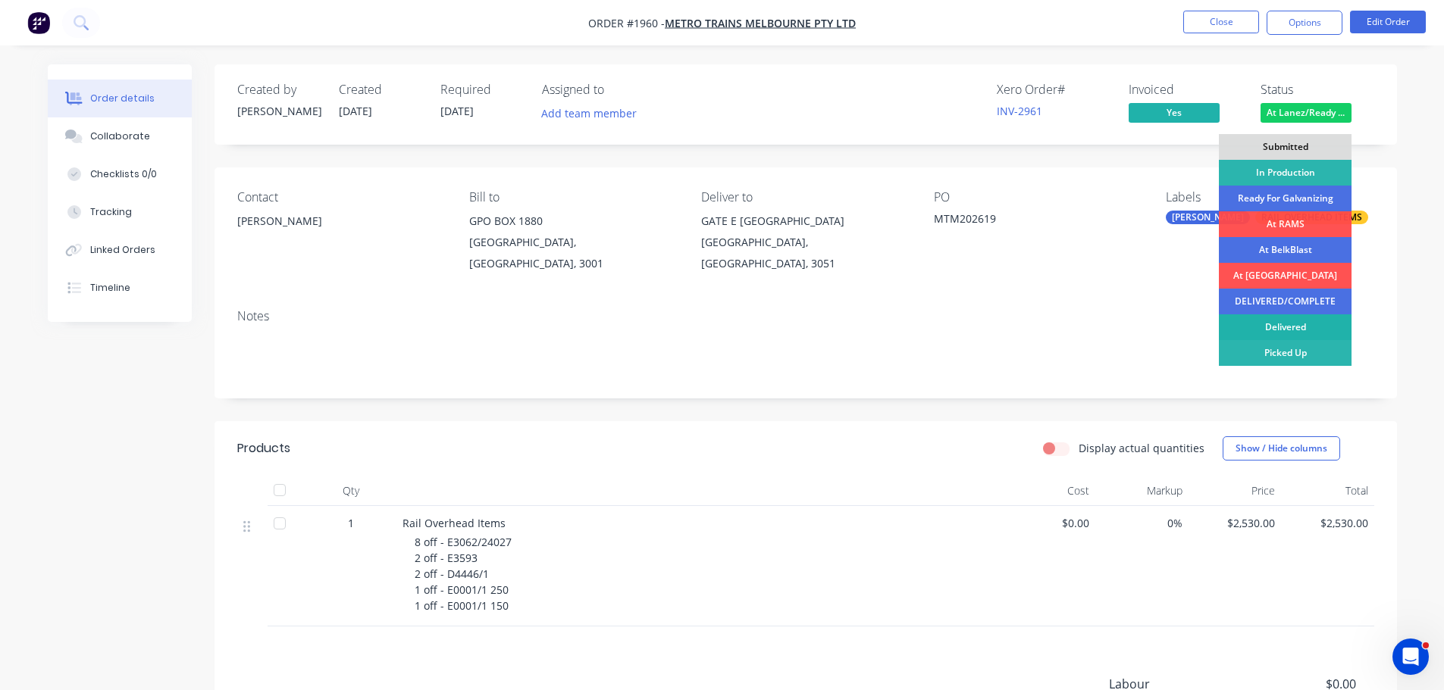
click at [1304, 321] on div "Delivered" at bounding box center [1285, 327] width 133 height 26
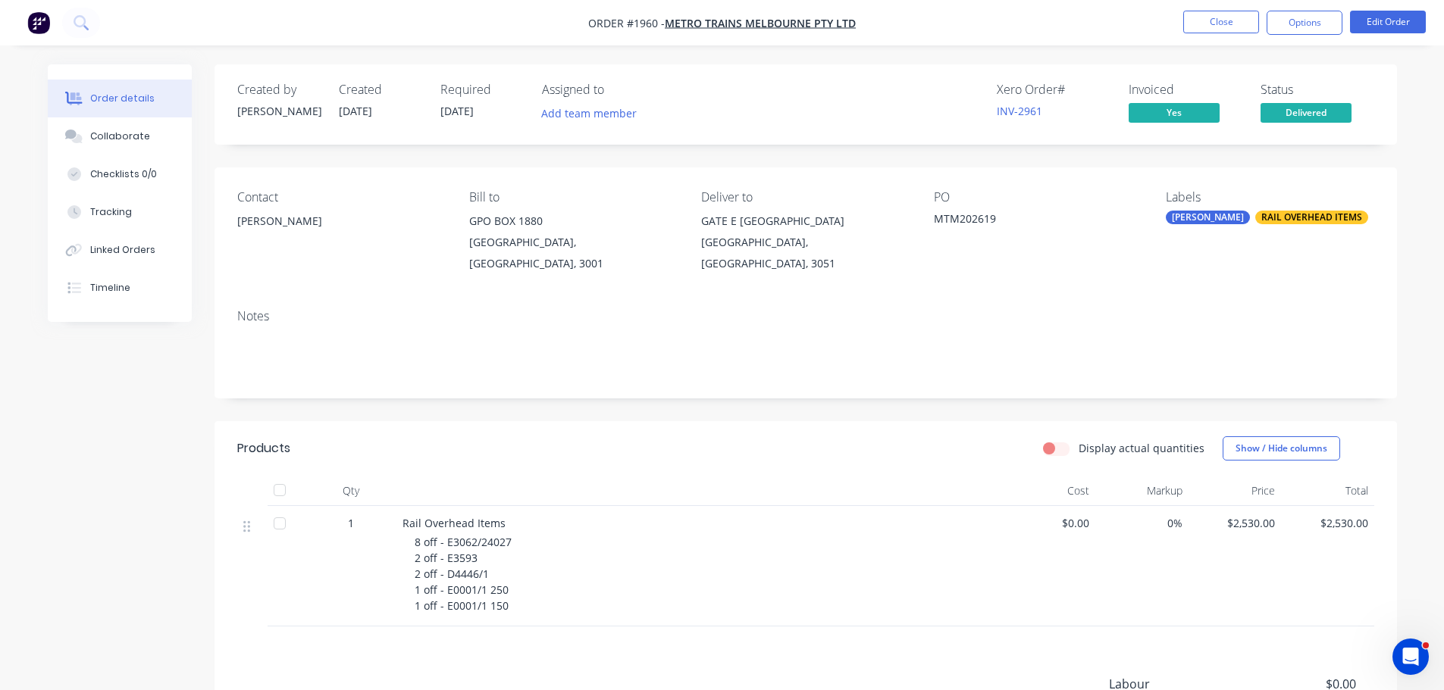
click at [1307, 36] on nav "Order #1960 - METRO TRAINS MELBOURNE PTY LTD Close Options Edit Order" at bounding box center [722, 22] width 1444 height 45
click at [1297, 24] on button "Options" at bounding box center [1304, 23] width 76 height 24
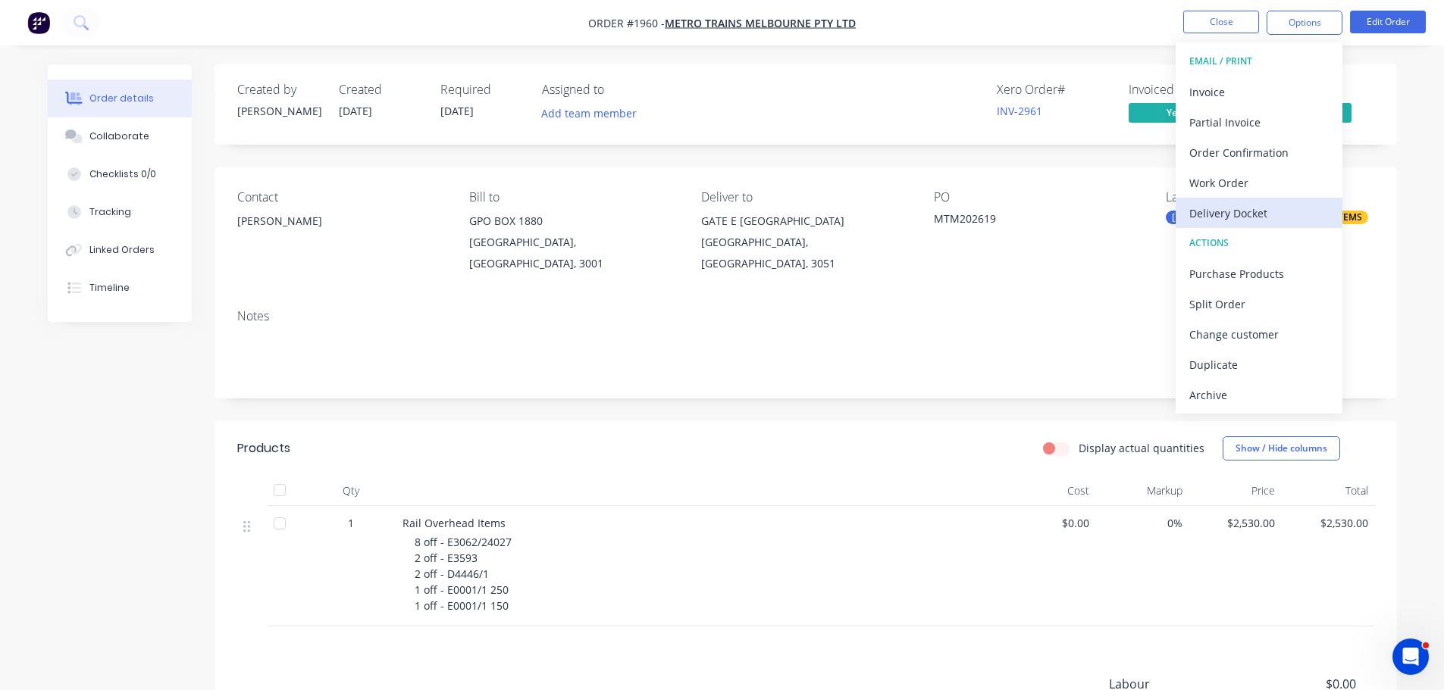
click at [1286, 205] on div "Delivery Docket" at bounding box center [1258, 213] width 139 height 22
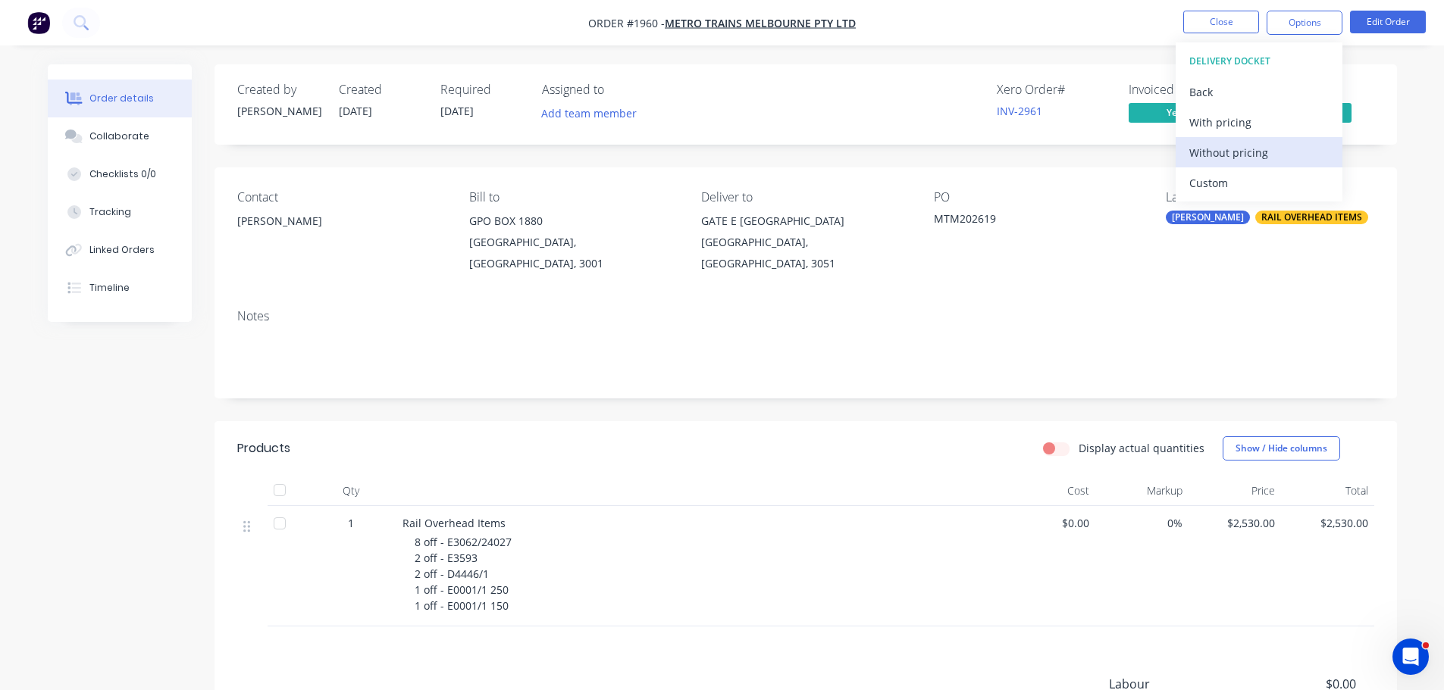
click at [1283, 149] on div "Without pricing" at bounding box center [1258, 153] width 139 height 22
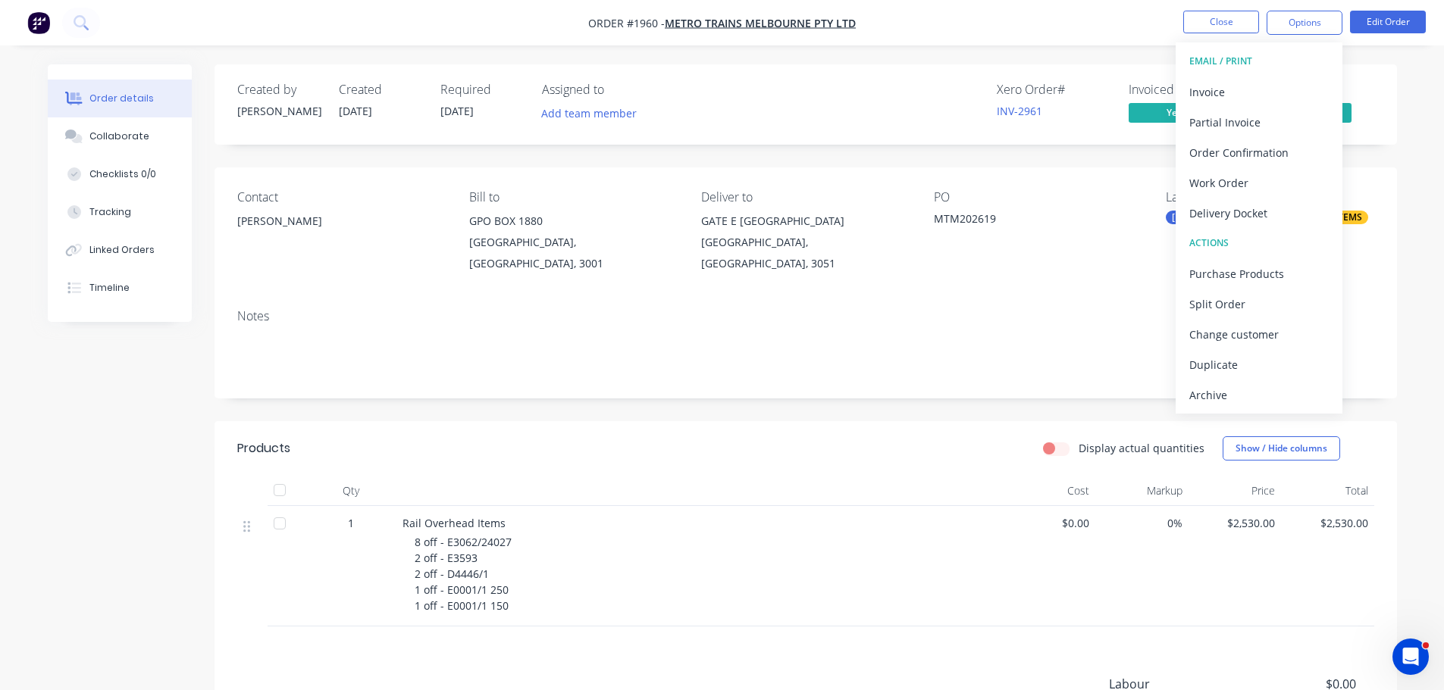
click at [1041, 217] on div "MTM202619" at bounding box center [1028, 221] width 189 height 21
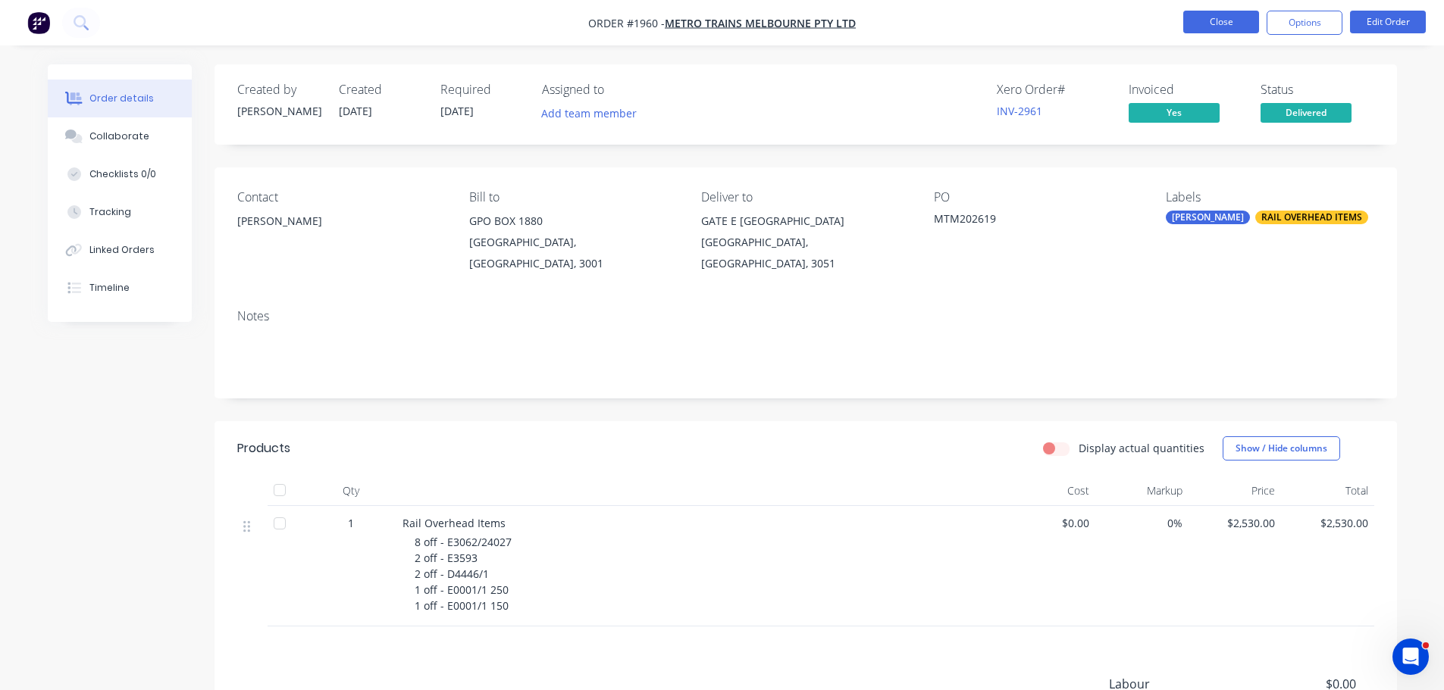
click at [1209, 26] on button "Close" at bounding box center [1221, 22] width 76 height 23
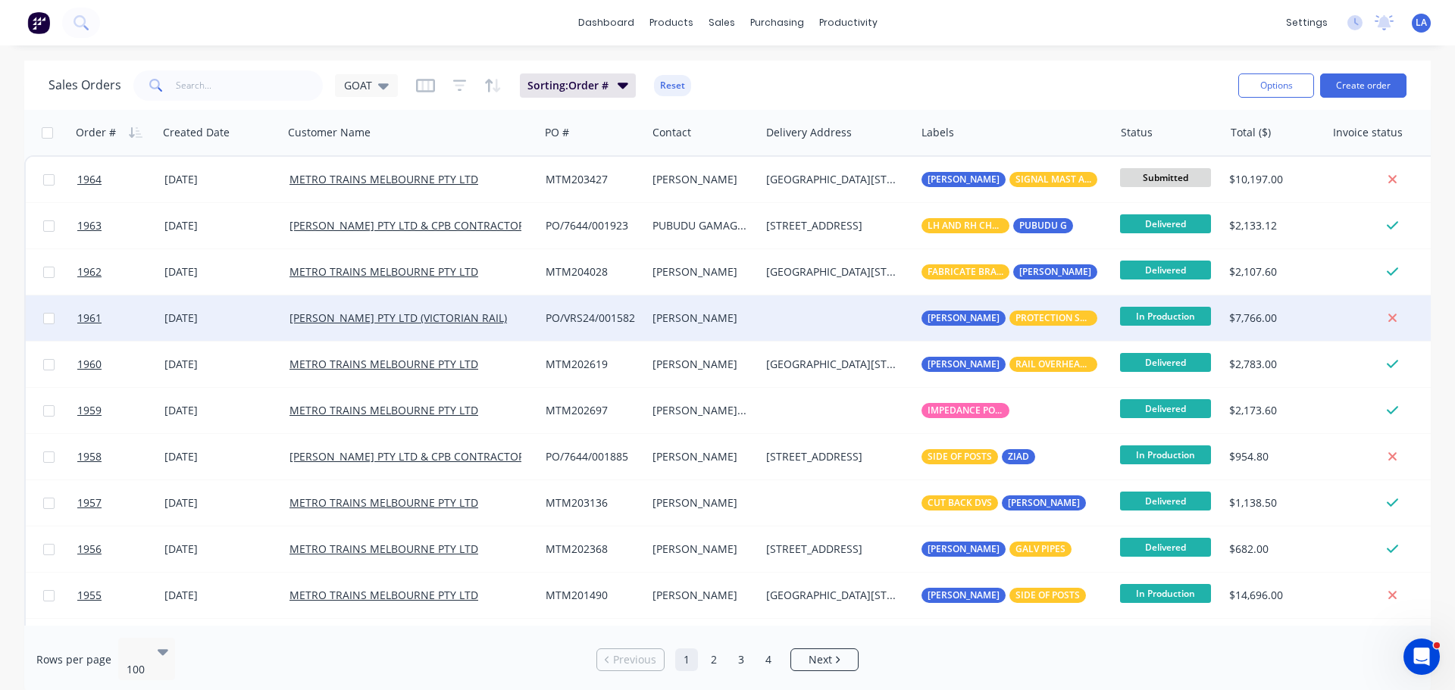
click at [249, 321] on div "[DATE]" at bounding box center [220, 318] width 113 height 15
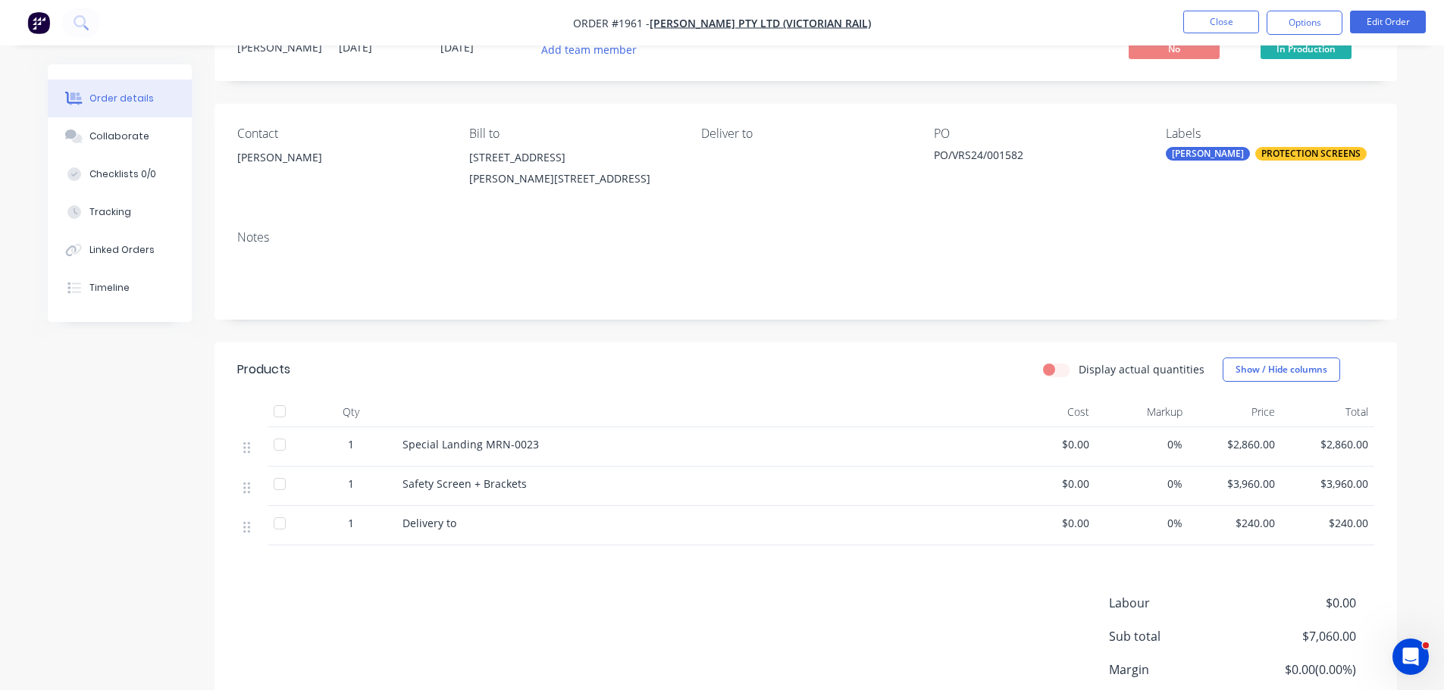
scroll to position [37, 0]
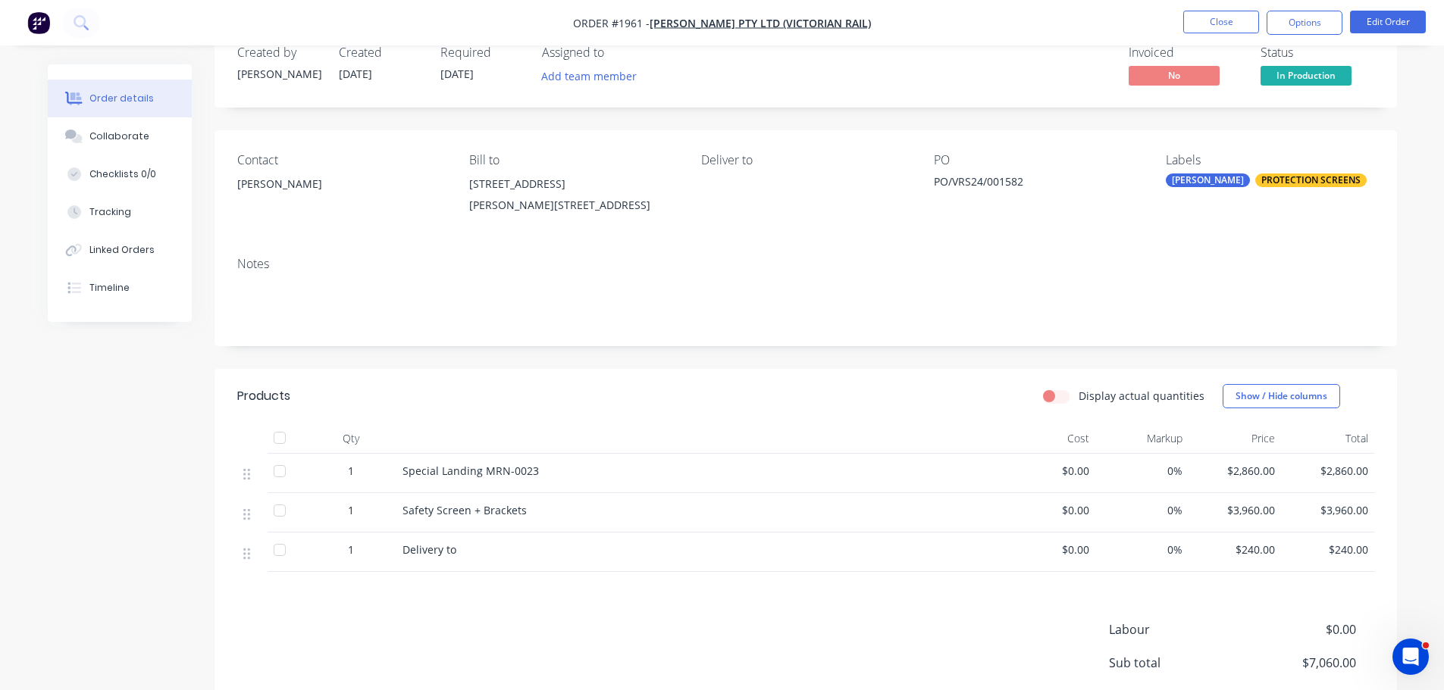
click at [478, 555] on div "Delivery to" at bounding box center [699, 550] width 594 height 16
click at [1375, 30] on button "Edit Order" at bounding box center [1388, 22] width 76 height 23
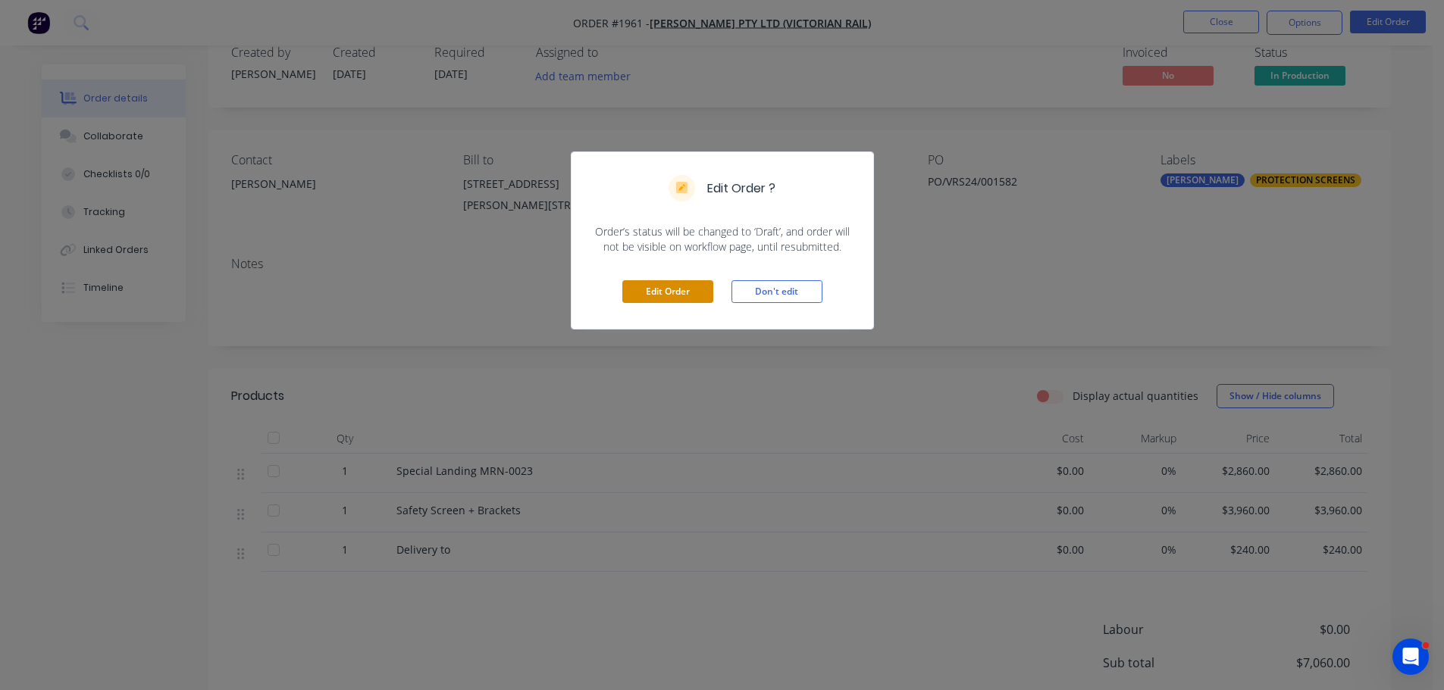
click at [687, 299] on button "Edit Order" at bounding box center [667, 291] width 91 height 23
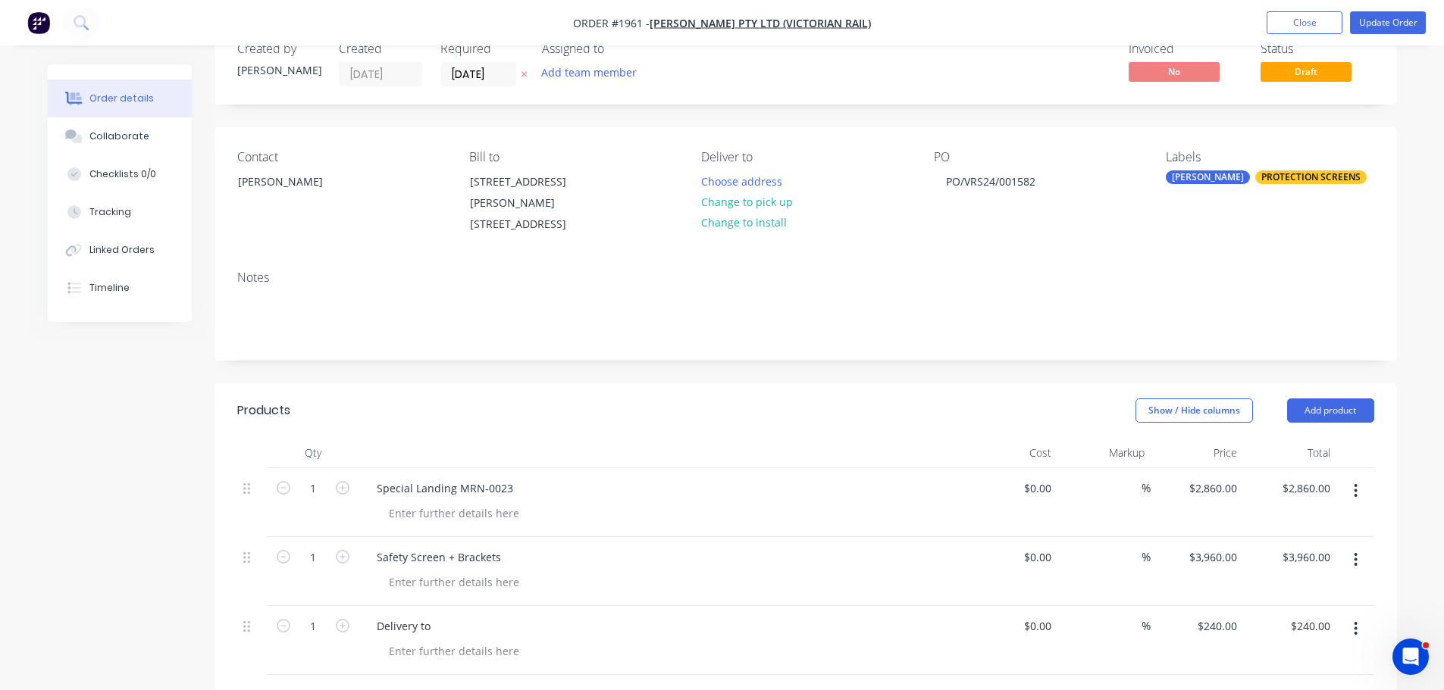
scroll to position [76, 0]
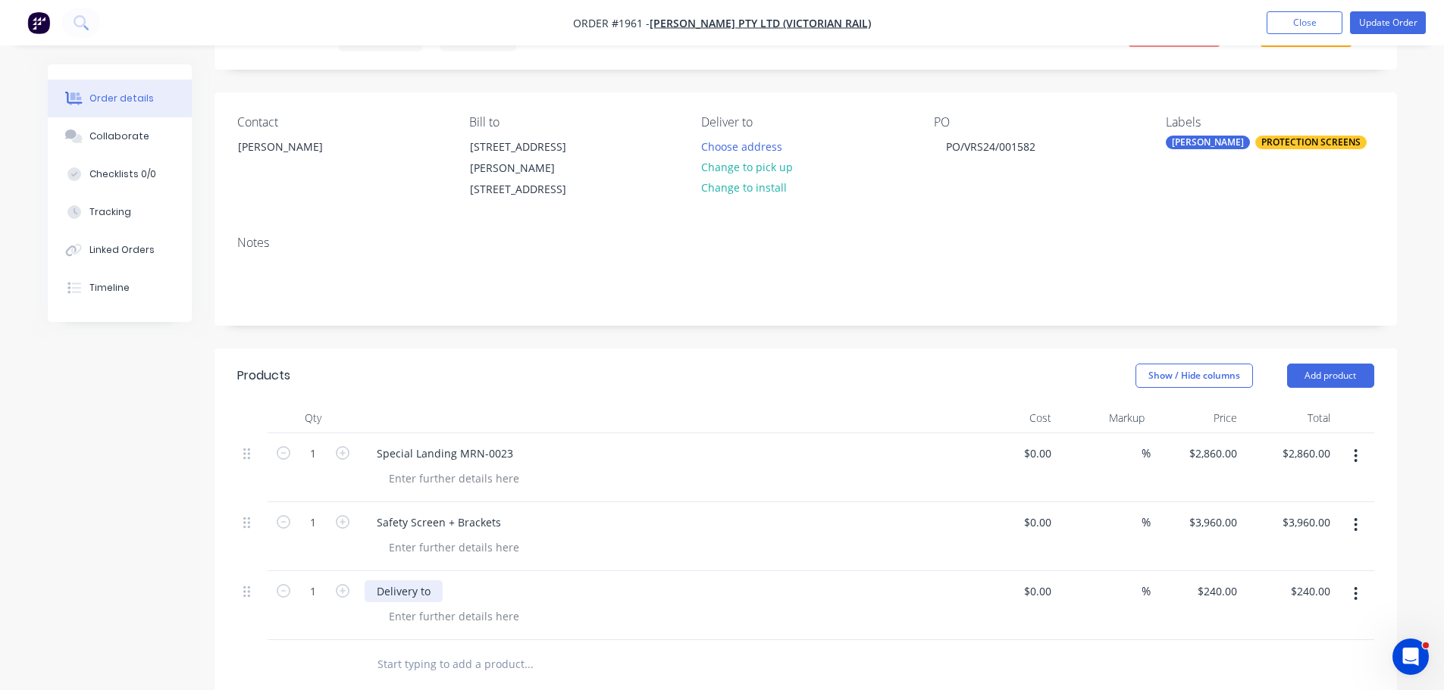
click at [439, 582] on div "Delivery to" at bounding box center [403, 591] width 78 height 22
click at [1413, 30] on button "Update Order" at bounding box center [1388, 22] width 76 height 23
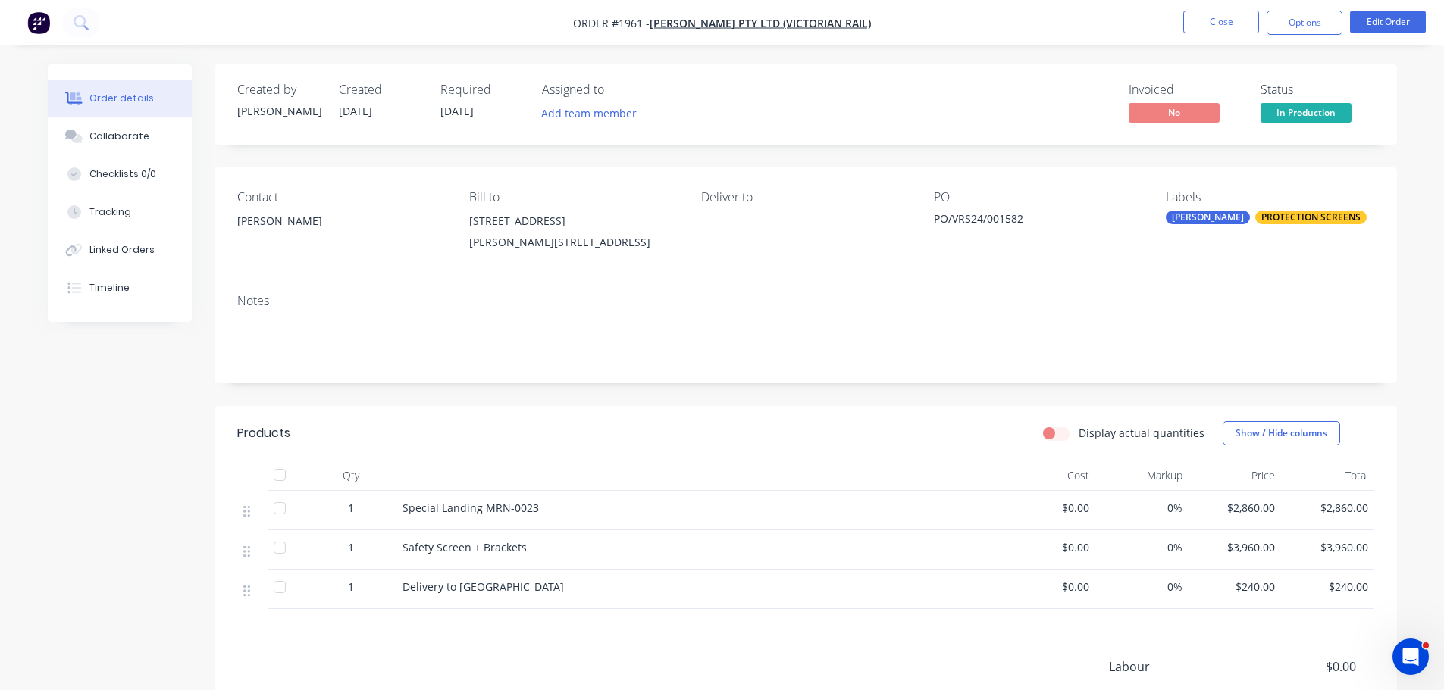
click at [1342, 29] on ul "Close Options Edit Order" at bounding box center [1304, 23] width 279 height 24
click at [1324, 33] on button "Options" at bounding box center [1304, 23] width 76 height 24
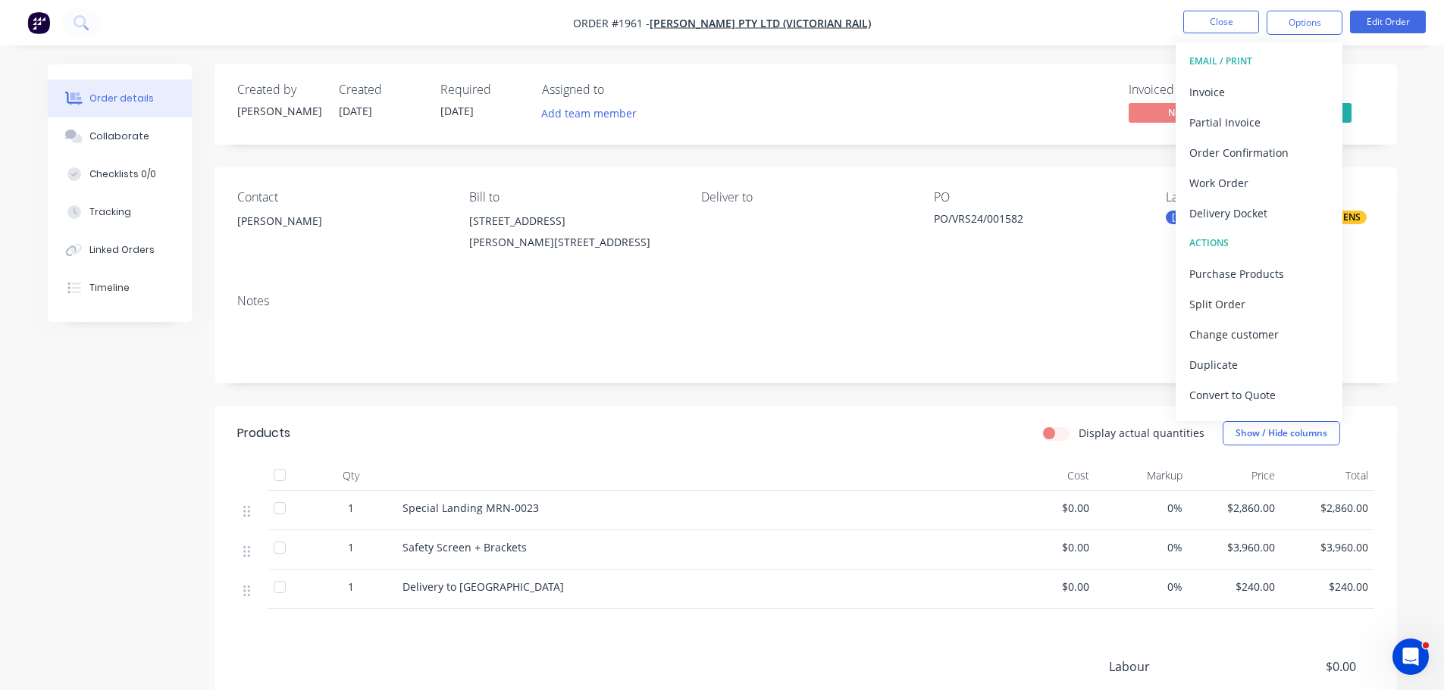
click at [1365, 45] on div "Order details Collaborate Checklists 0/0 Tracking Linked Orders Timeline Order …" at bounding box center [722, 439] width 1444 height 879
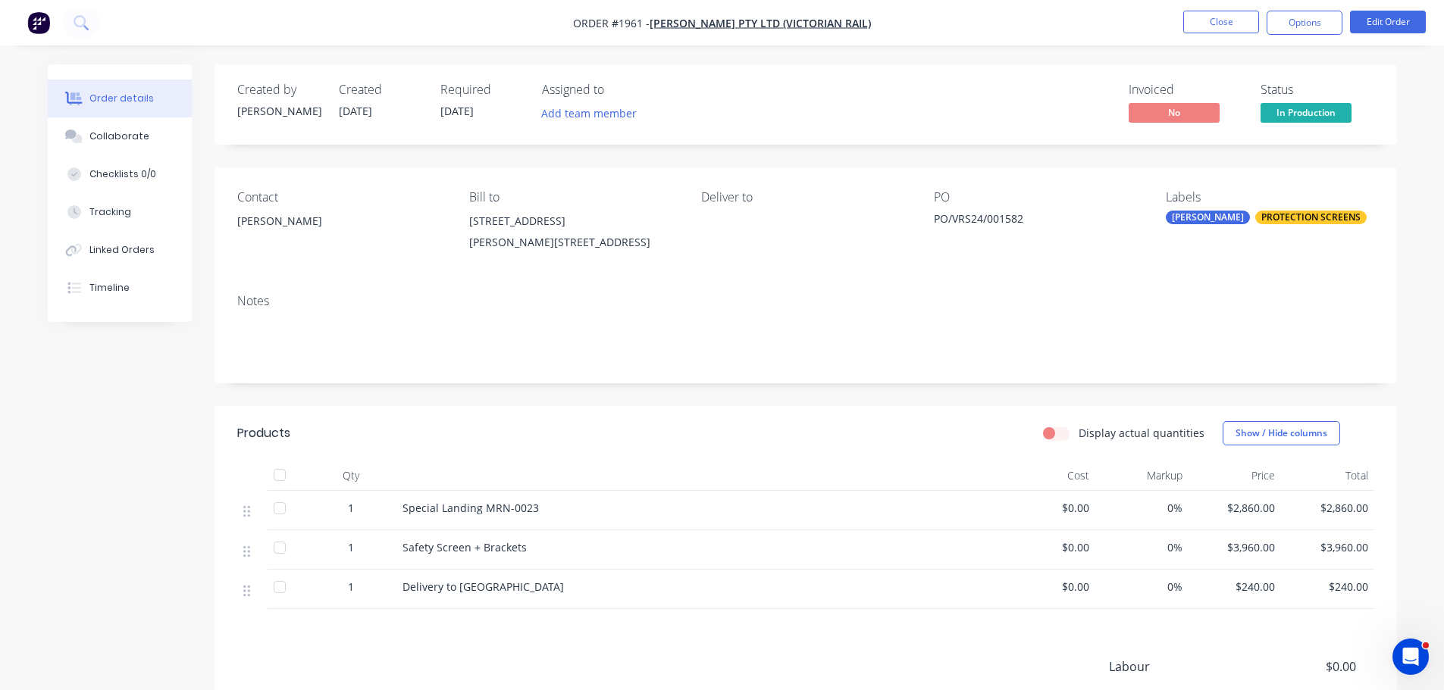
click at [1340, 114] on span "In Production" at bounding box center [1305, 112] width 91 height 19
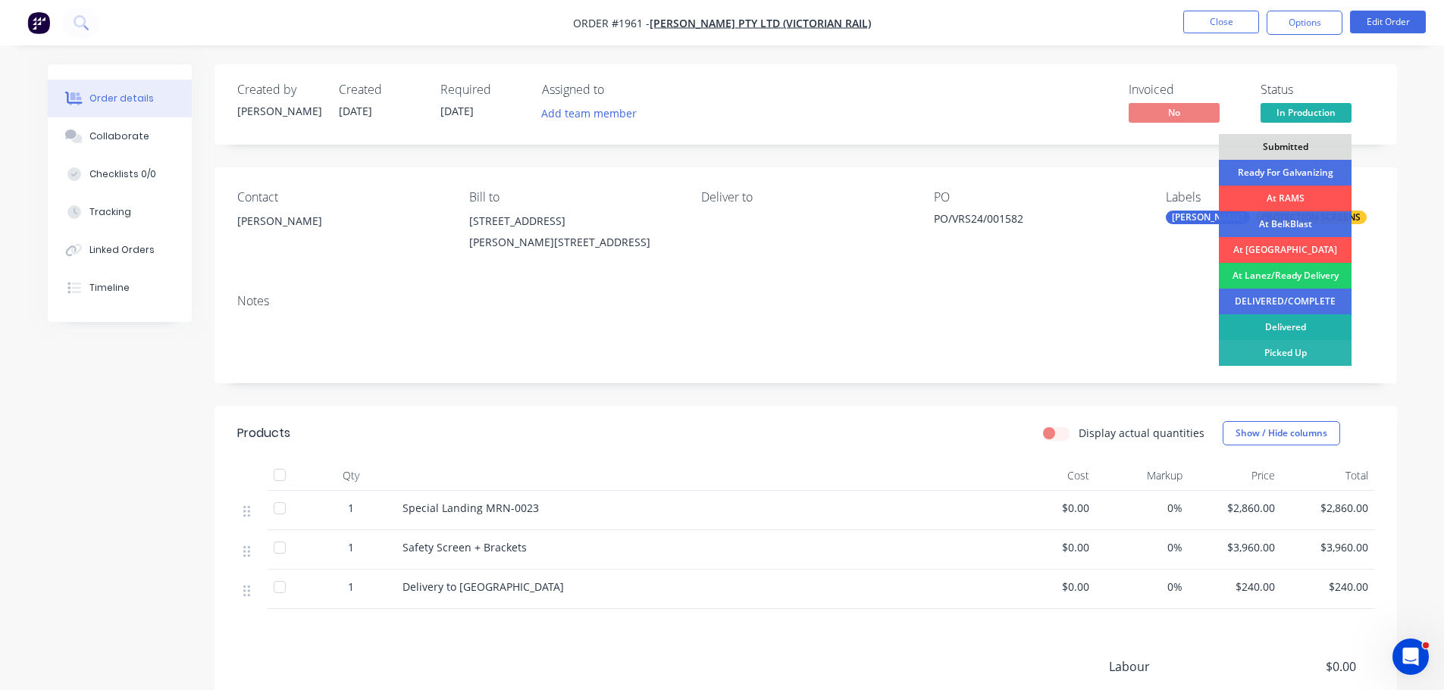
click at [1293, 321] on div "Delivered" at bounding box center [1285, 327] width 133 height 26
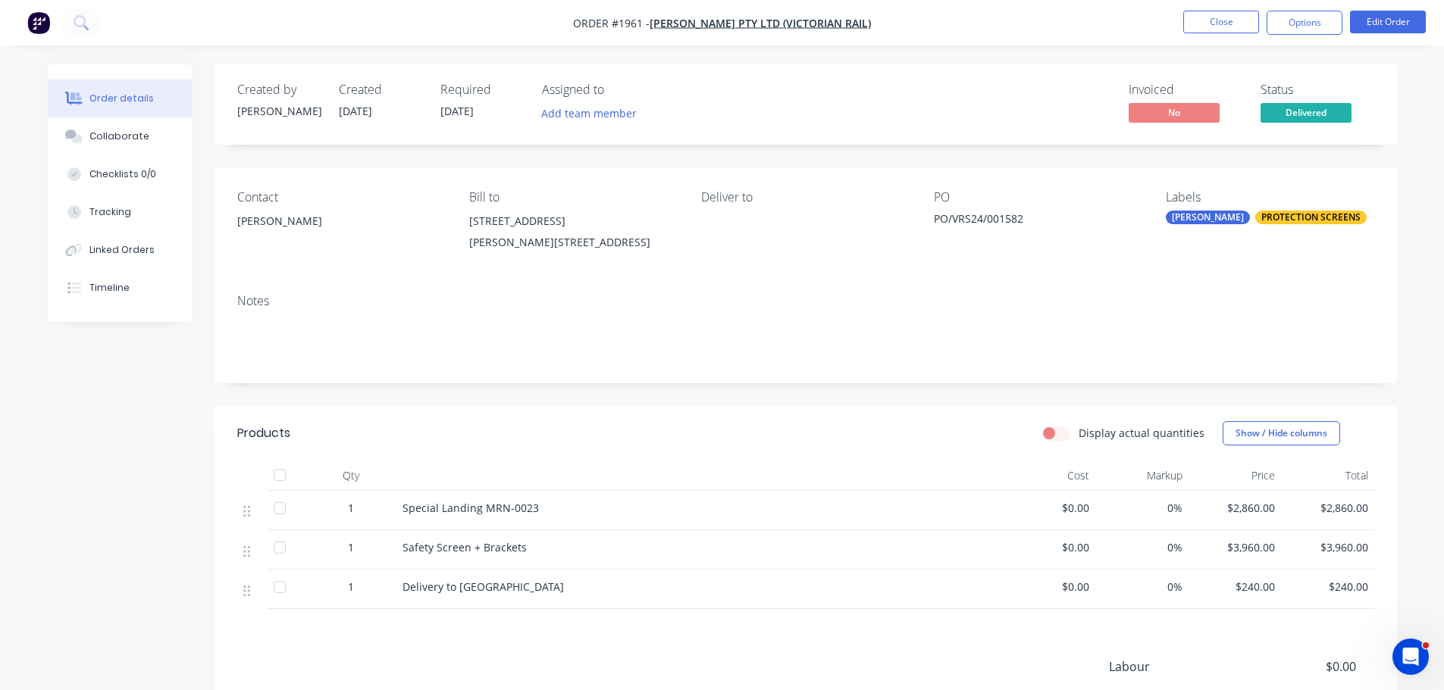
click at [1299, 38] on nav "Order #1961 - [PERSON_NAME] PTY LTD (VICTORIAN RAIL) Close Options Edit Order" at bounding box center [722, 22] width 1444 height 45
click at [1302, 30] on button "Options" at bounding box center [1304, 23] width 76 height 24
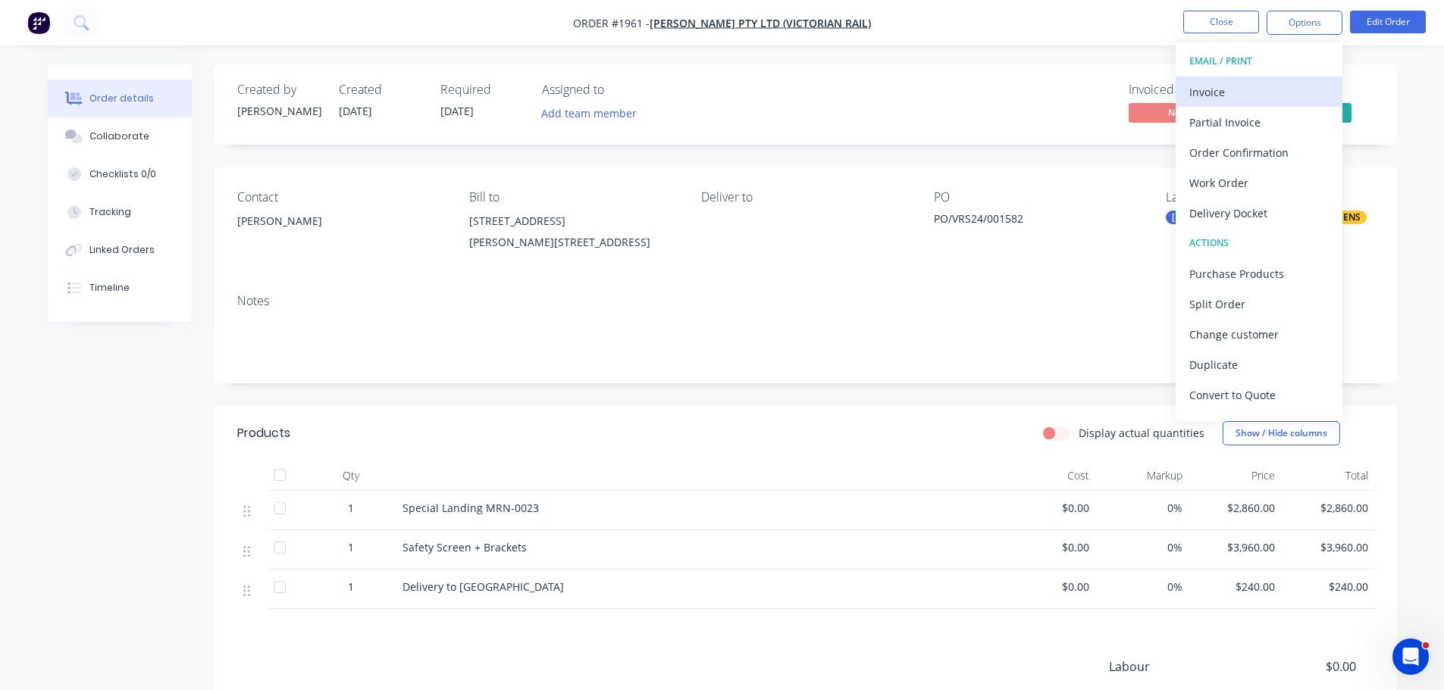
click at [1282, 93] on div "Invoice" at bounding box center [1258, 92] width 139 height 22
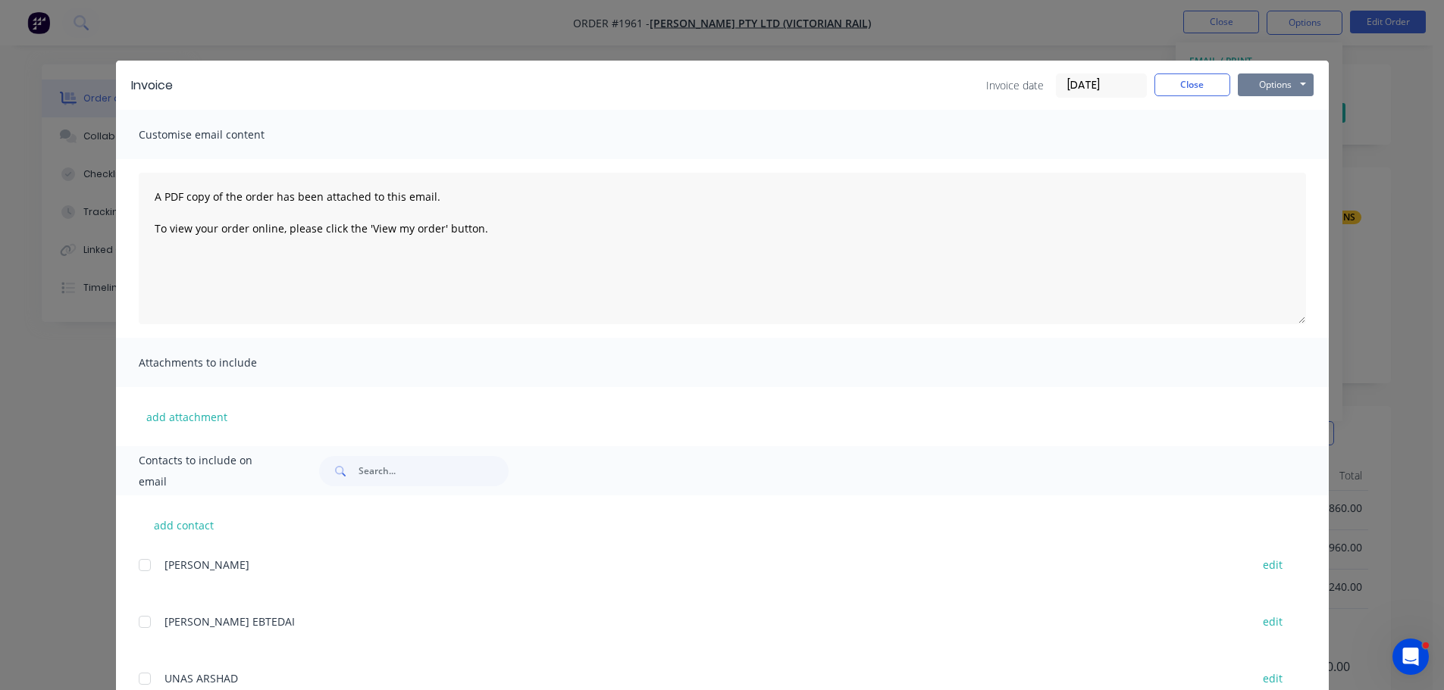
click at [1279, 83] on button "Options" at bounding box center [1275, 85] width 76 height 23
click at [1275, 130] on button "Print" at bounding box center [1285, 136] width 97 height 25
click at [1194, 87] on button "Close" at bounding box center [1192, 85] width 76 height 23
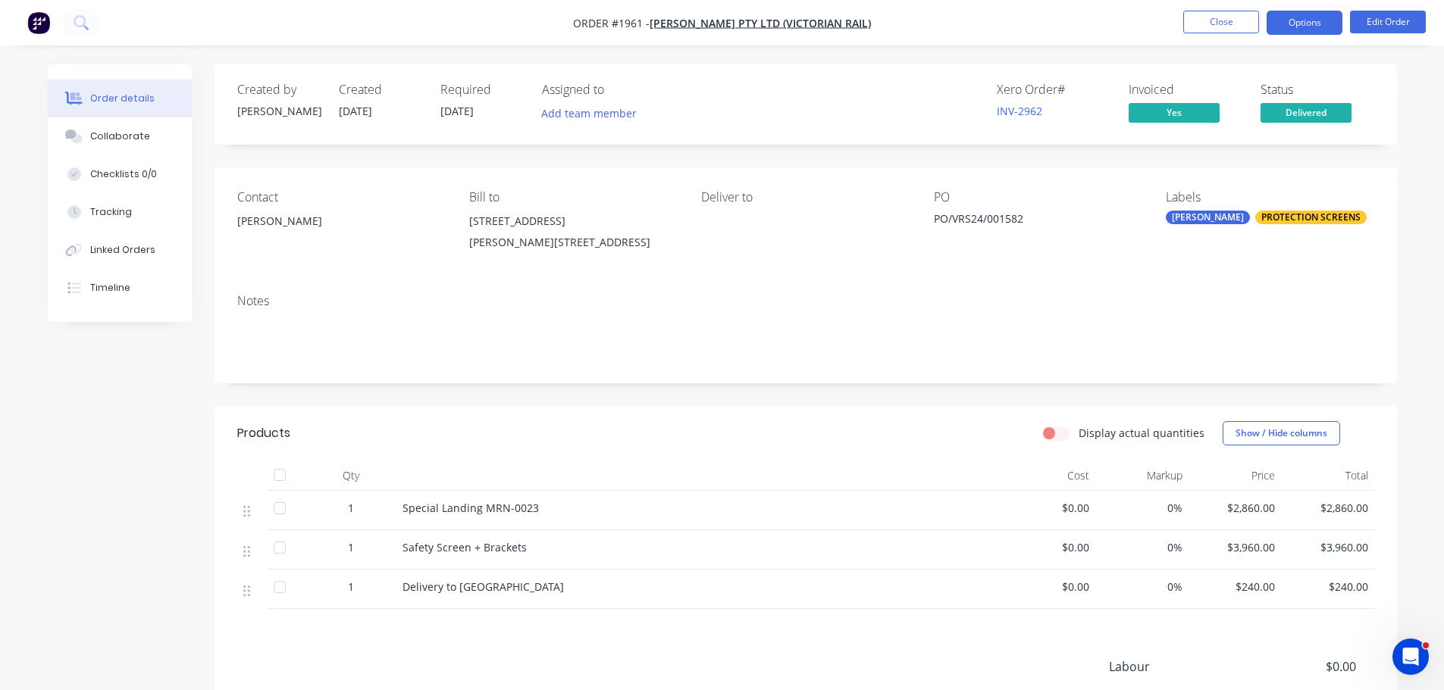
click at [1300, 28] on button "Options" at bounding box center [1304, 23] width 76 height 24
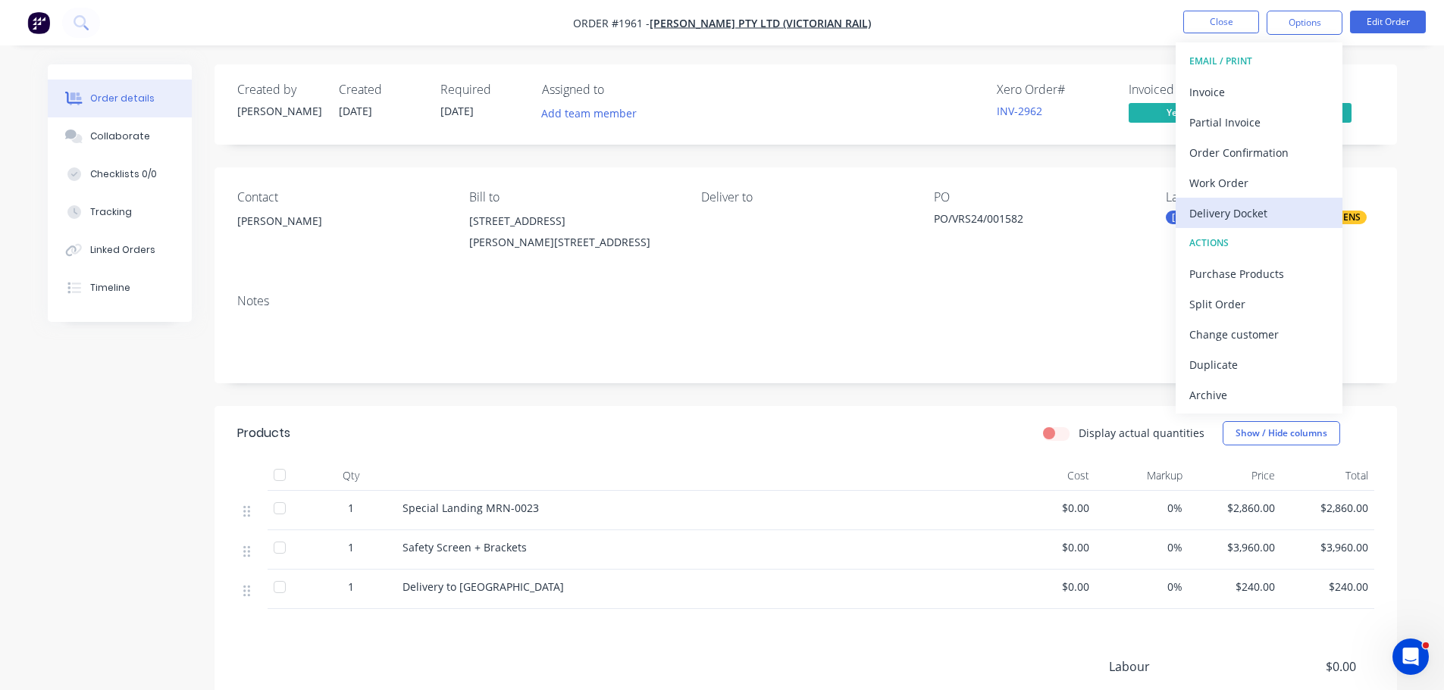
click at [1260, 213] on div "Delivery Docket" at bounding box center [1258, 213] width 139 height 22
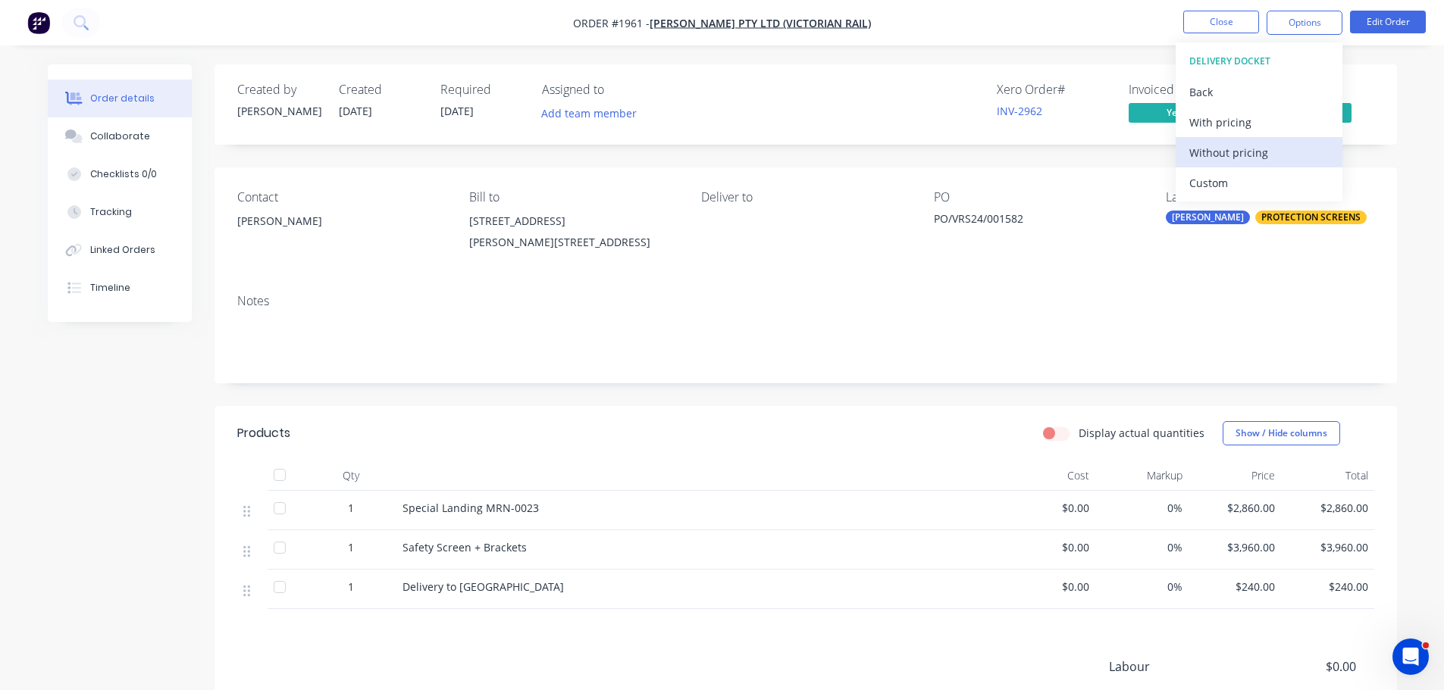
click at [1265, 149] on div "Without pricing" at bounding box center [1258, 153] width 139 height 22
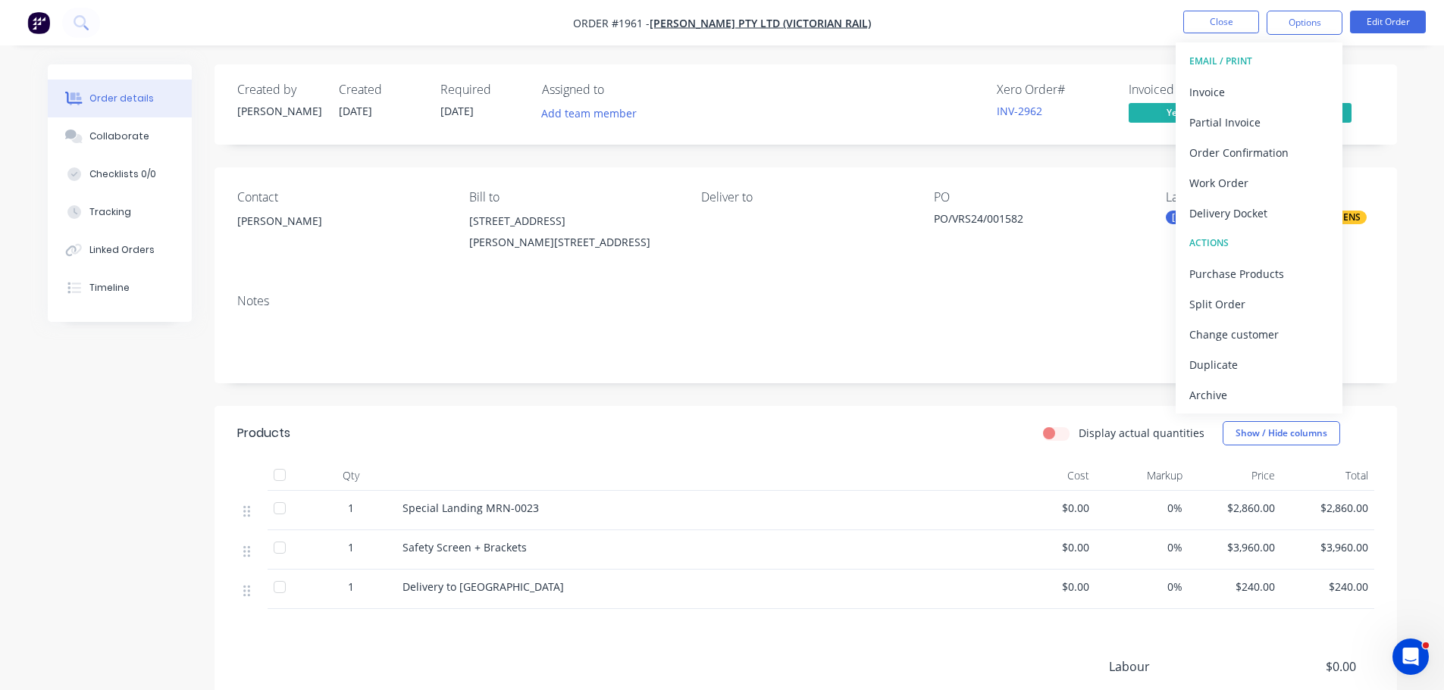
click at [734, 280] on div "Contact [PERSON_NAME] Bill to [STREET_ADDRESS][PERSON_NAME] Deliver to PO PO/VR…" at bounding box center [805, 224] width 1182 height 114
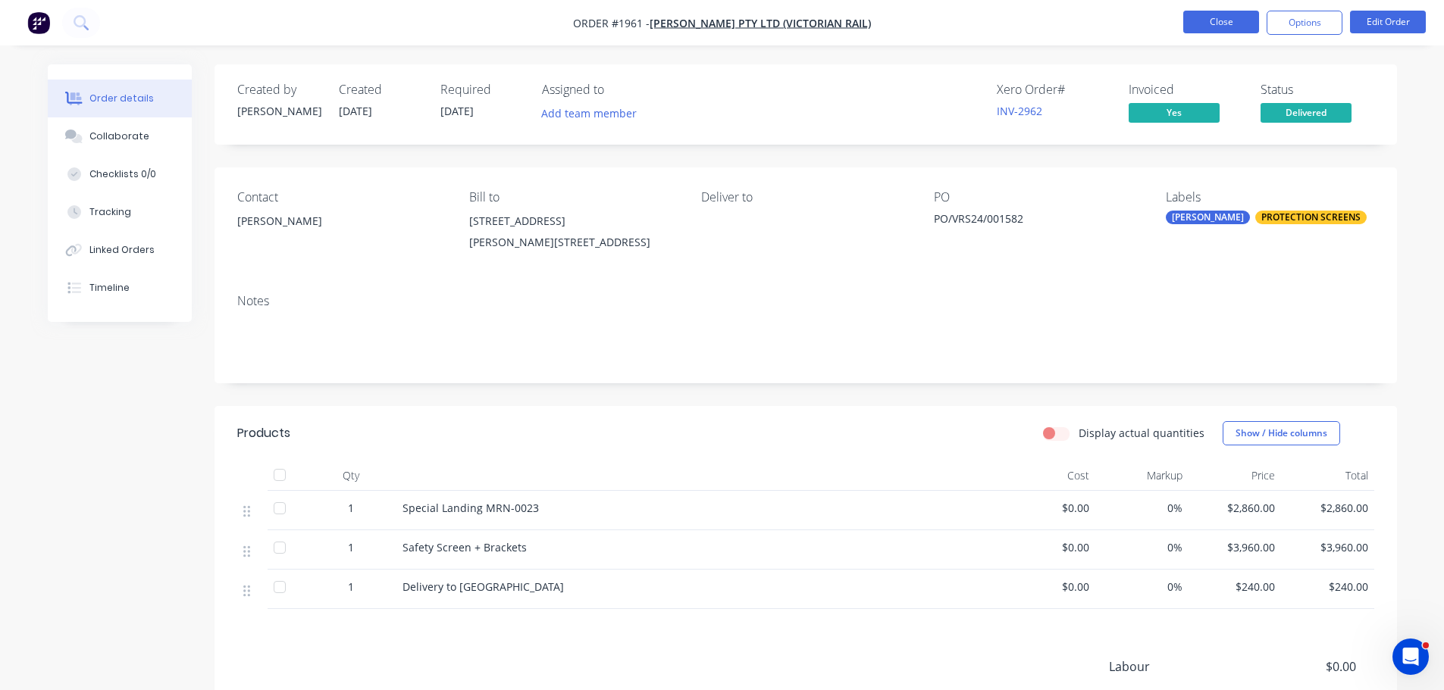
click at [1197, 30] on button "Close" at bounding box center [1221, 22] width 76 height 23
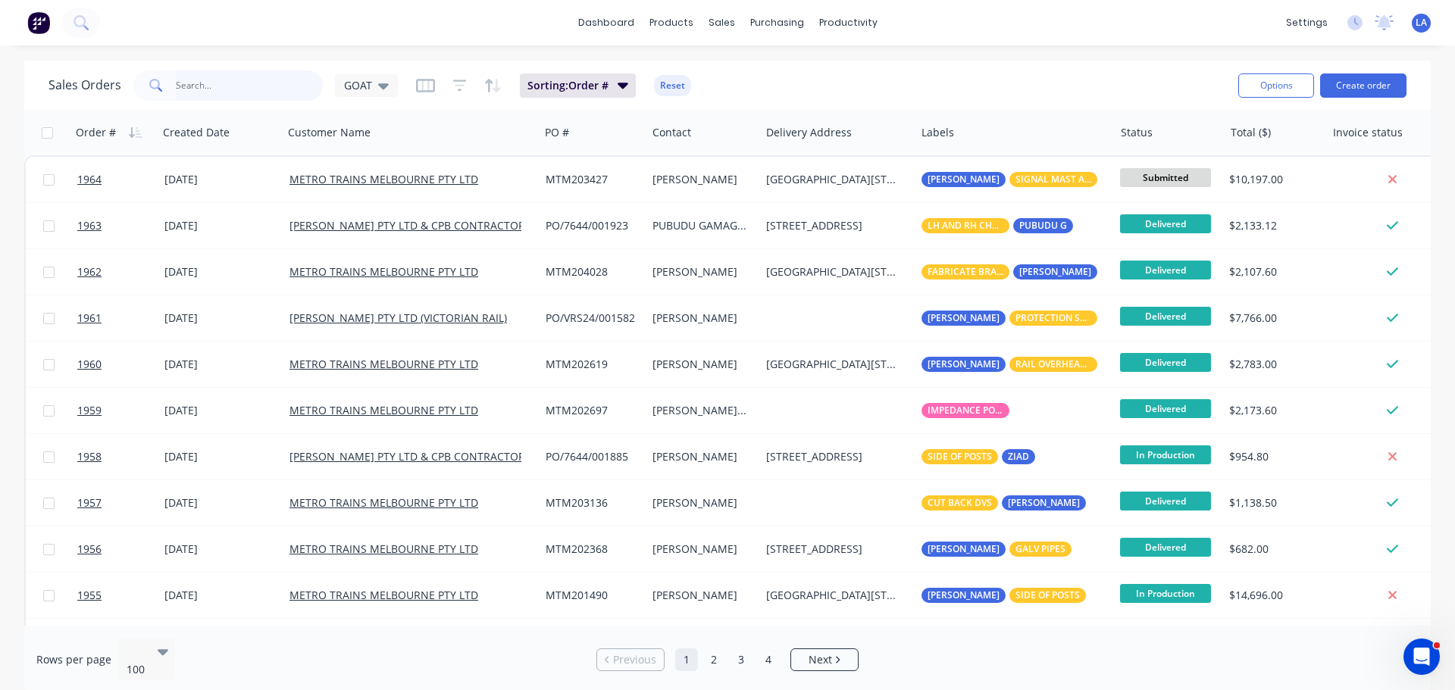
click at [219, 96] on input "text" at bounding box center [250, 85] width 148 height 30
type input "poles"
